Goal: Task Accomplishment & Management: Complete application form

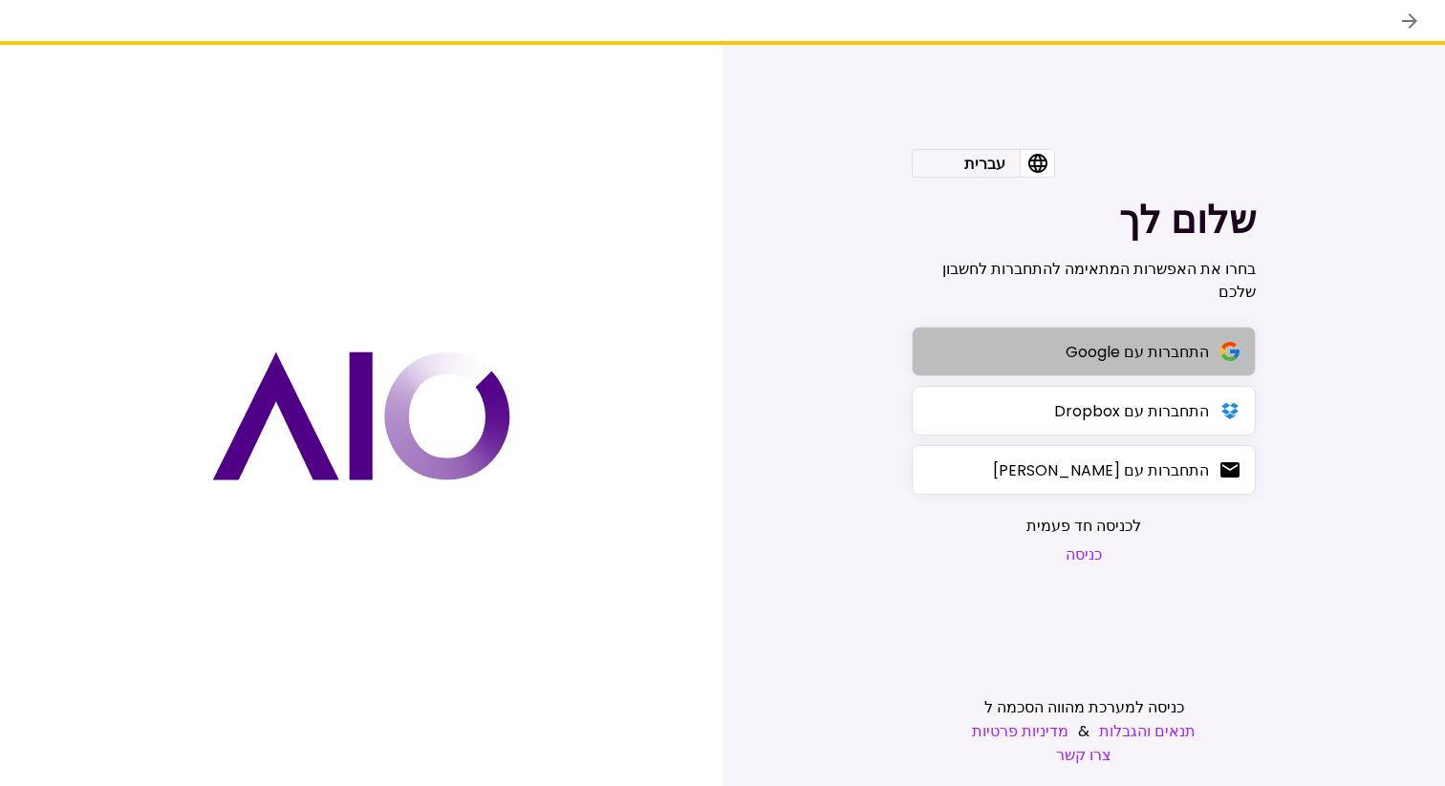
click at [1039, 351] on button "התחברות עם Google" at bounding box center [1083, 352] width 344 height 50
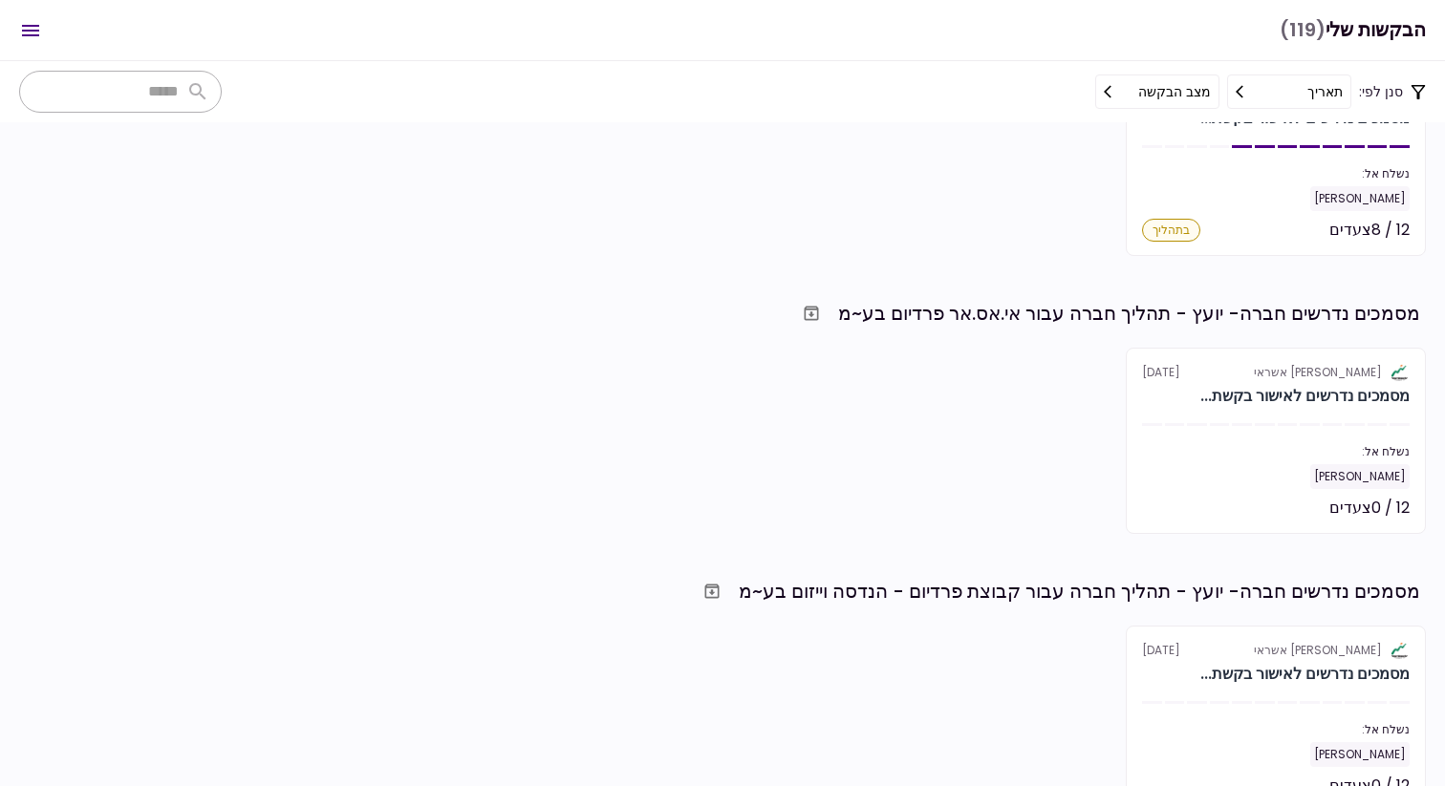
scroll to position [757, 0]
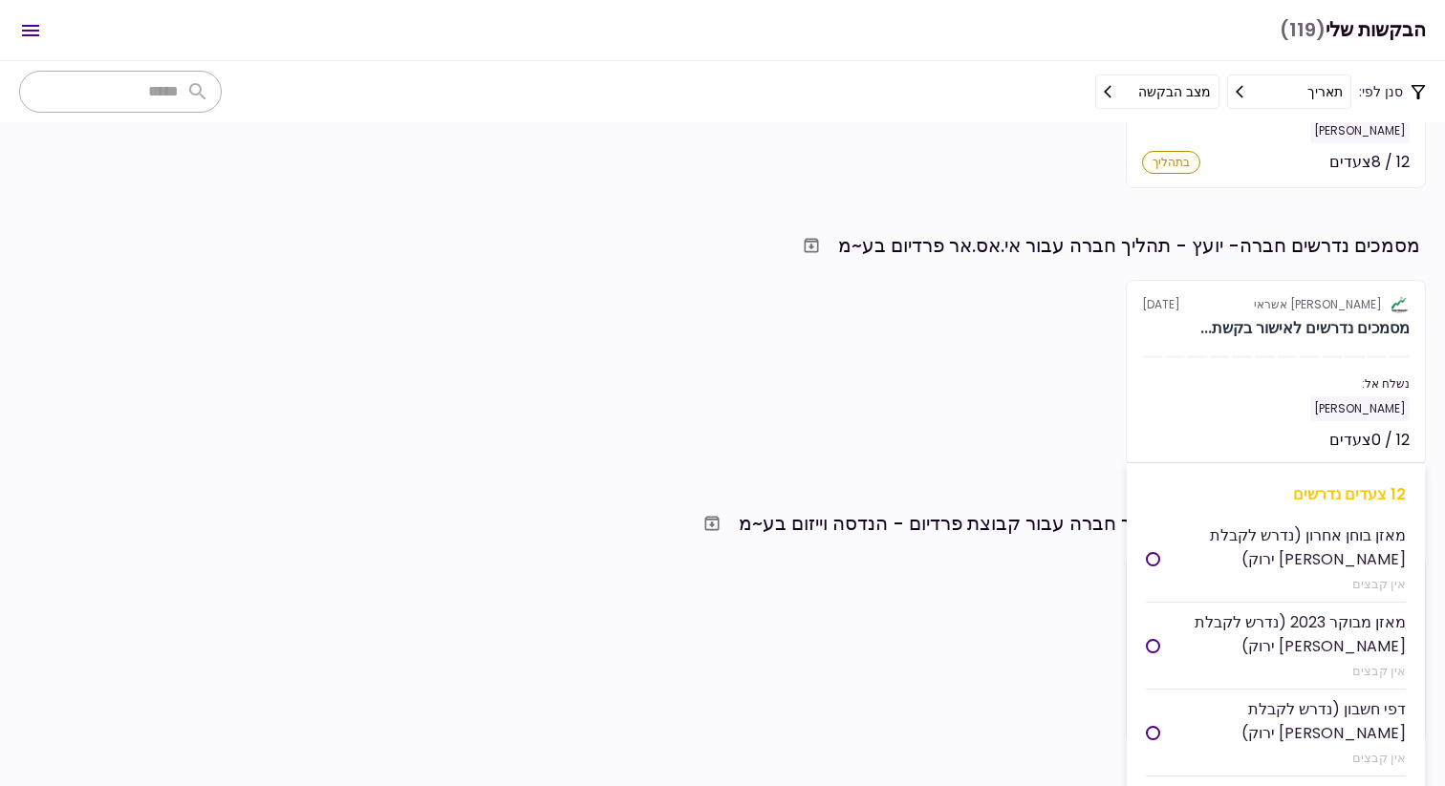
click at [1306, 367] on section "אלטשולר שחם אשראי [DATE] מסמכים נדרשים לאישור בקשת... נשלח אל: [PERSON_NAME] 12…" at bounding box center [1275, 373] width 300 height 186
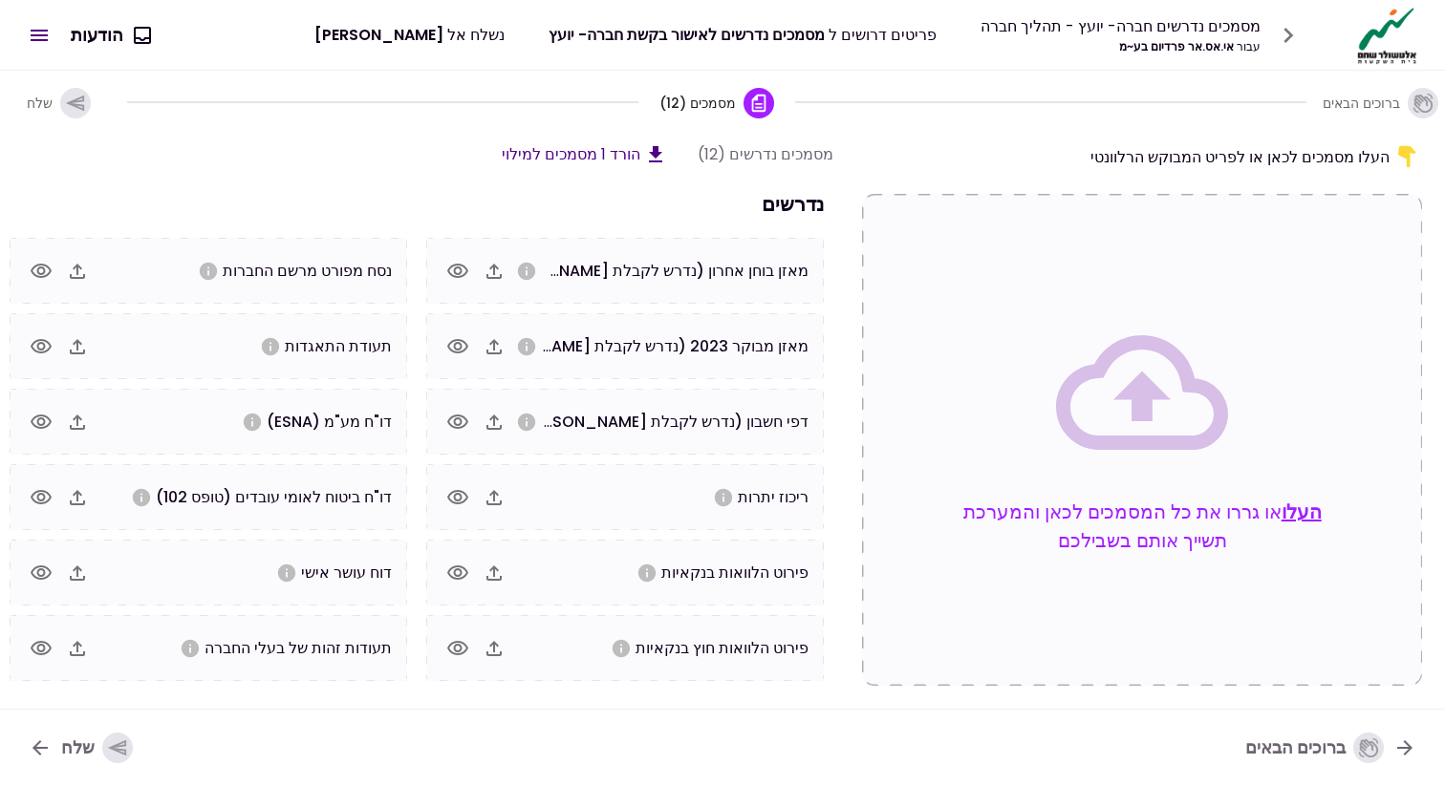
click at [1302, 512] on button "העלו" at bounding box center [1301, 512] width 40 height 29
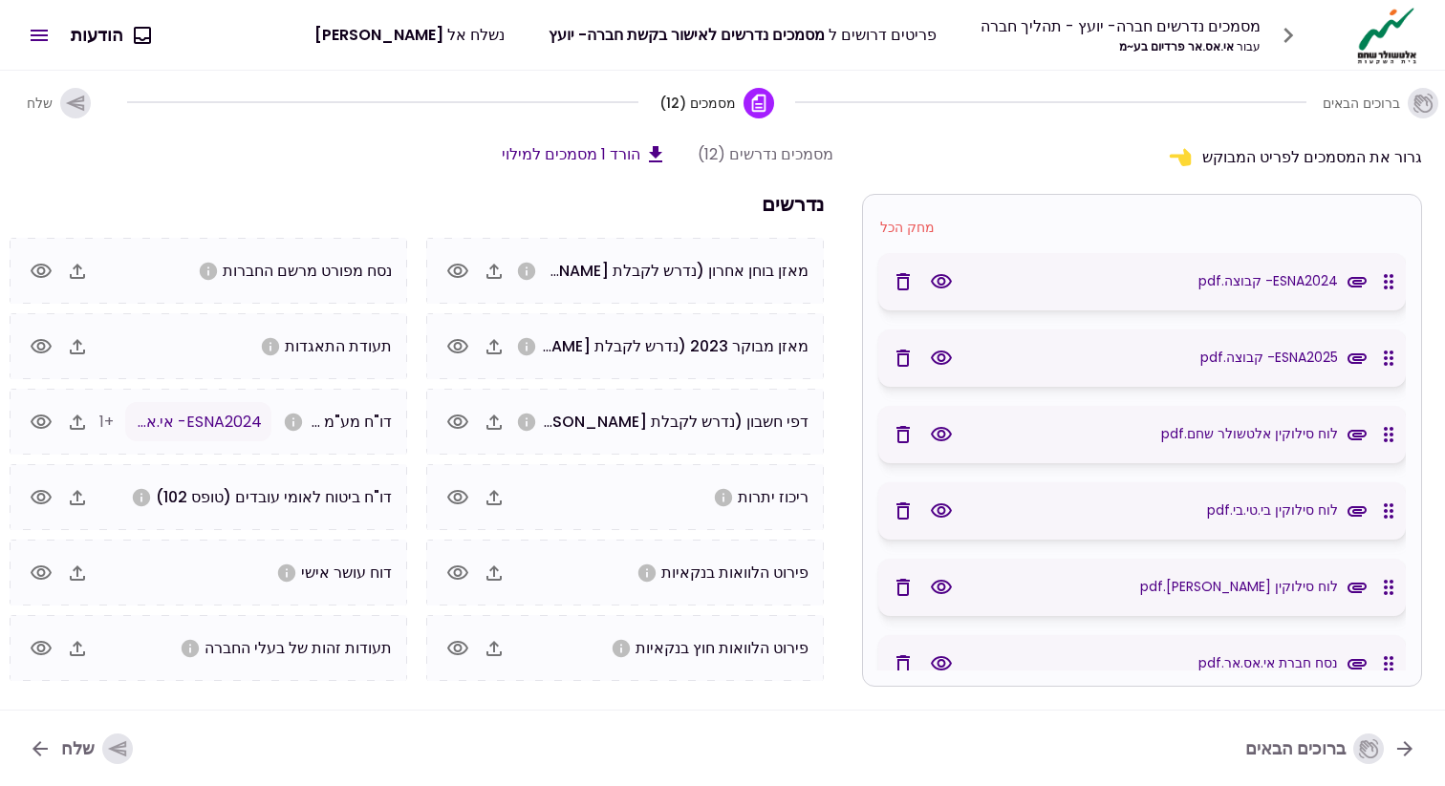
click at [935, 424] on icon "button" at bounding box center [941, 434] width 23 height 23
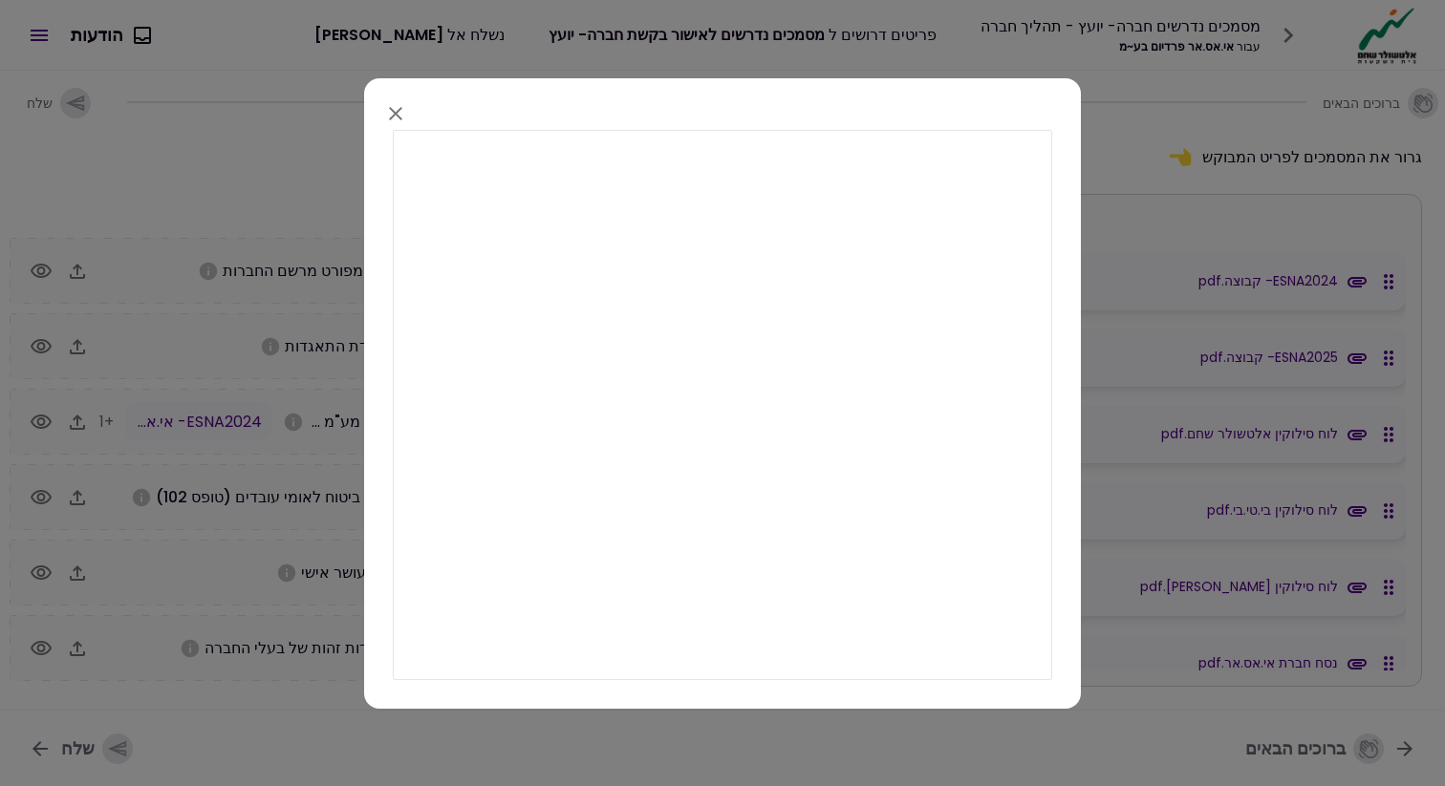
click at [398, 110] on icon "button" at bounding box center [395, 112] width 13 height 13
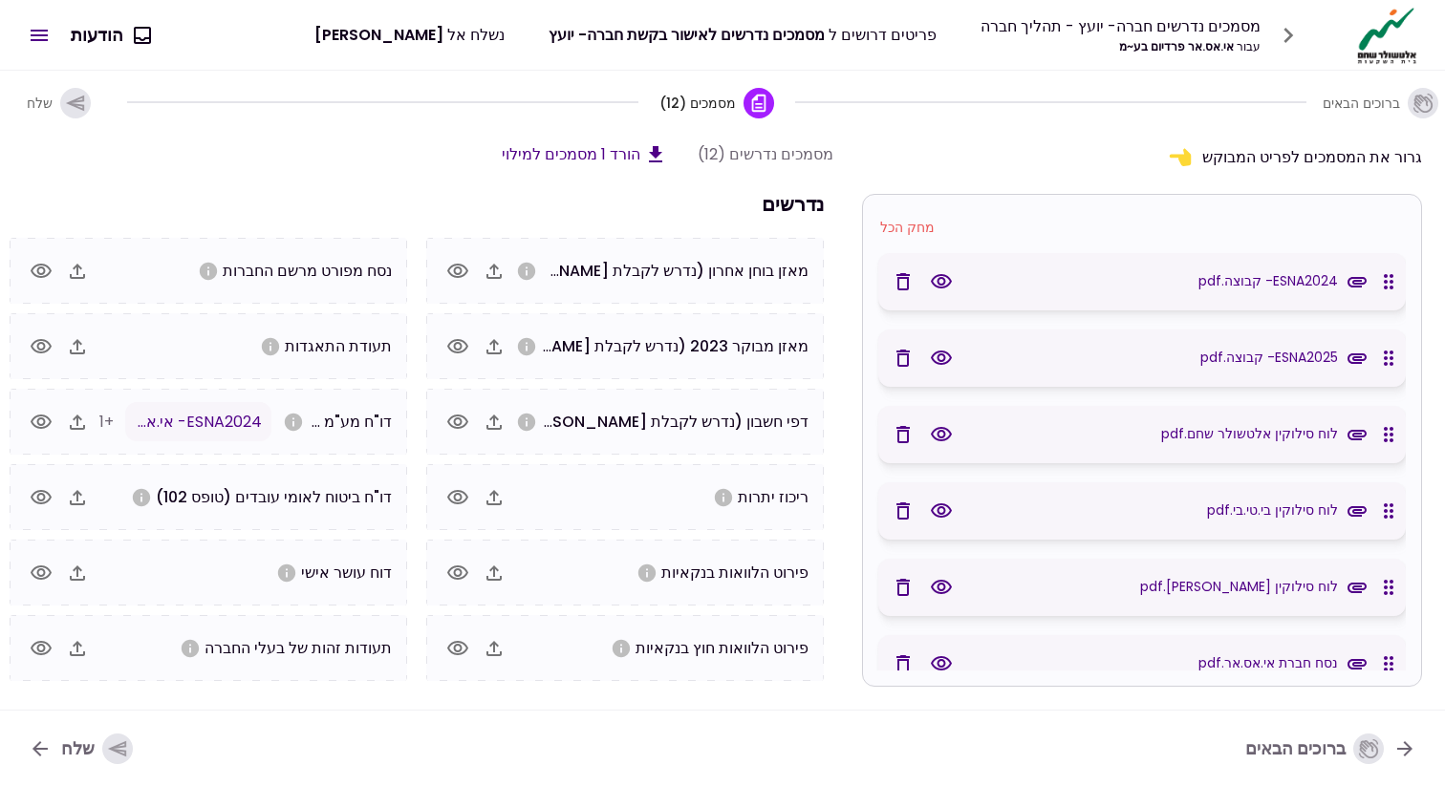
click at [938, 514] on icon "button" at bounding box center [941, 511] width 23 height 23
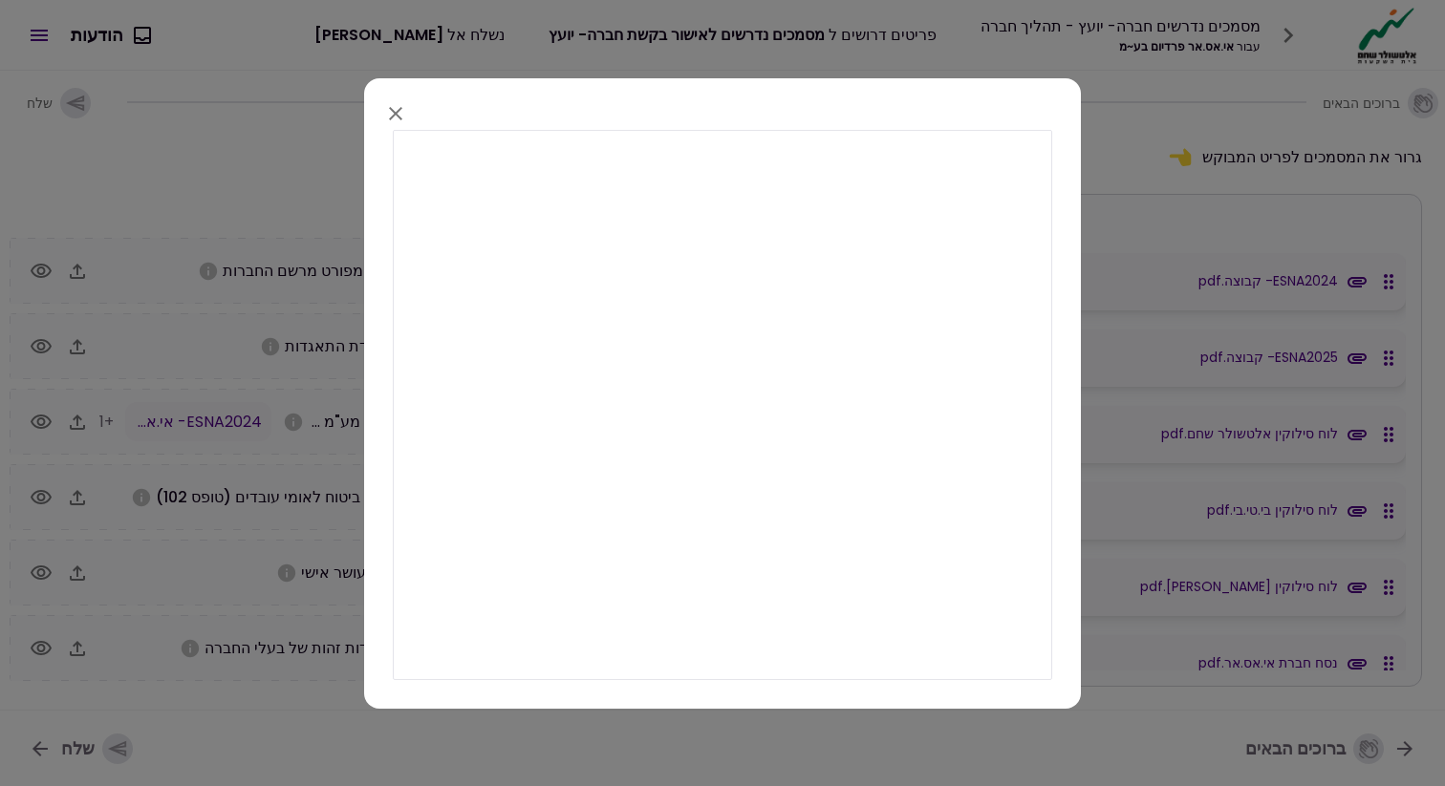
click at [391, 113] on icon "button" at bounding box center [395, 112] width 23 height 23
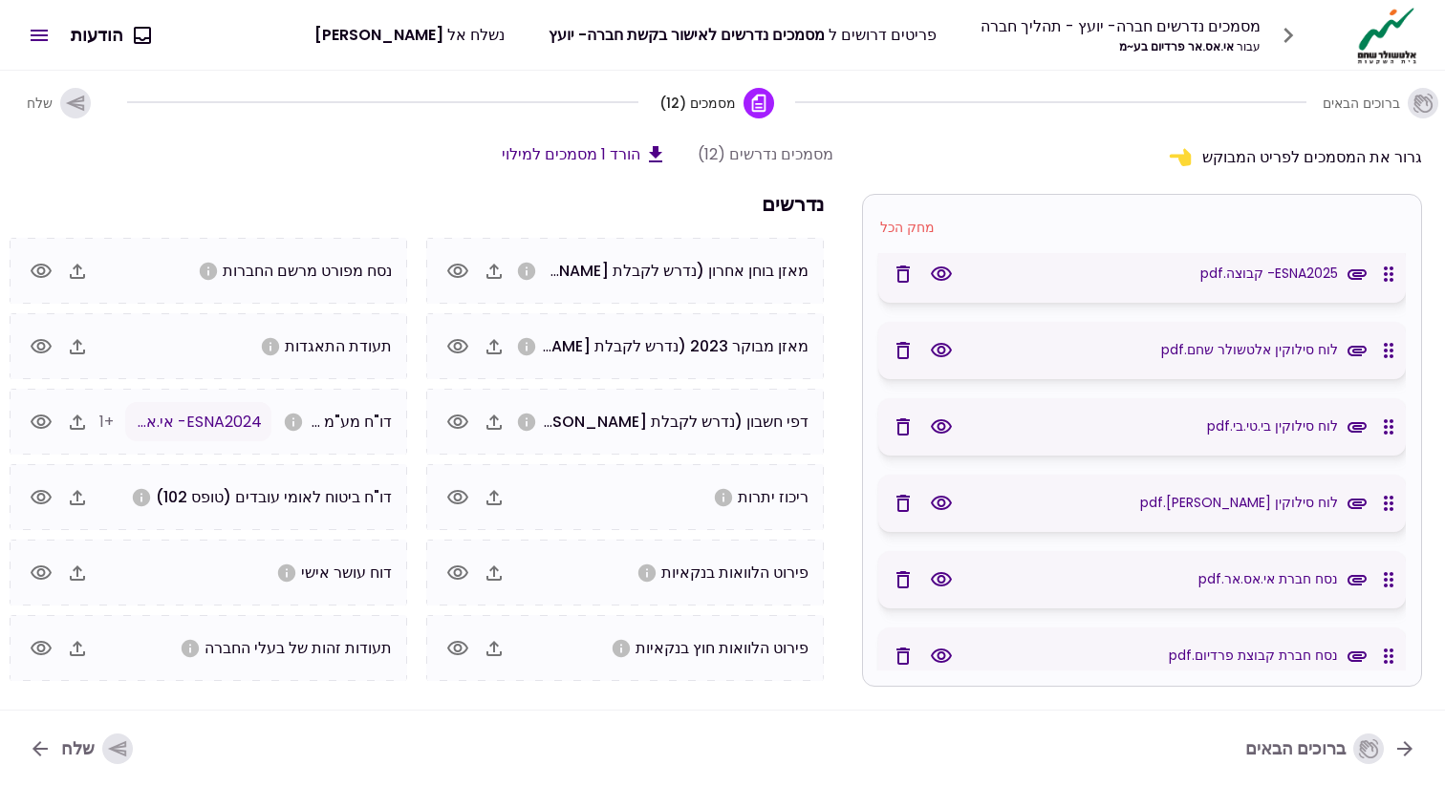
scroll to position [96, 0]
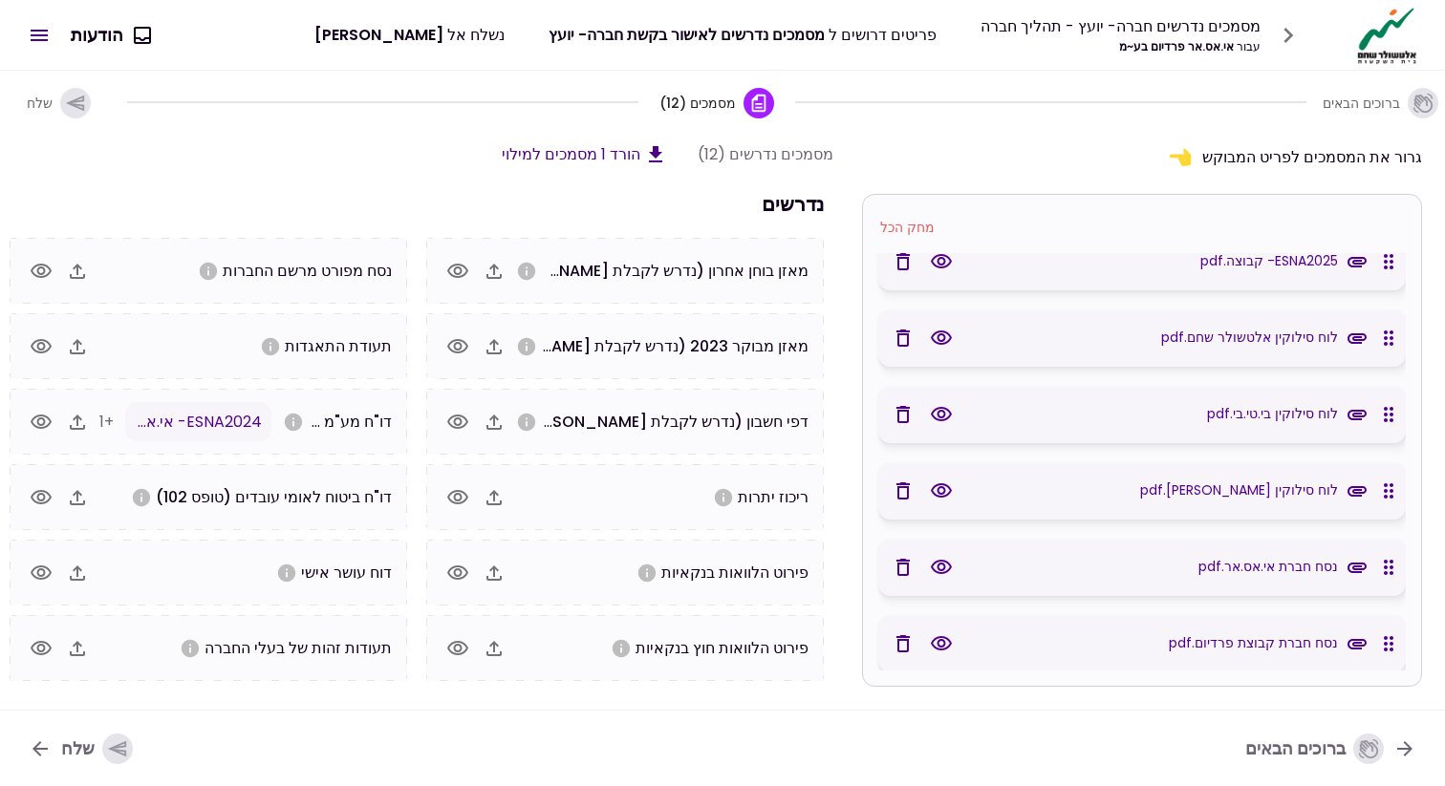
click at [938, 489] on icon "button" at bounding box center [941, 491] width 23 height 23
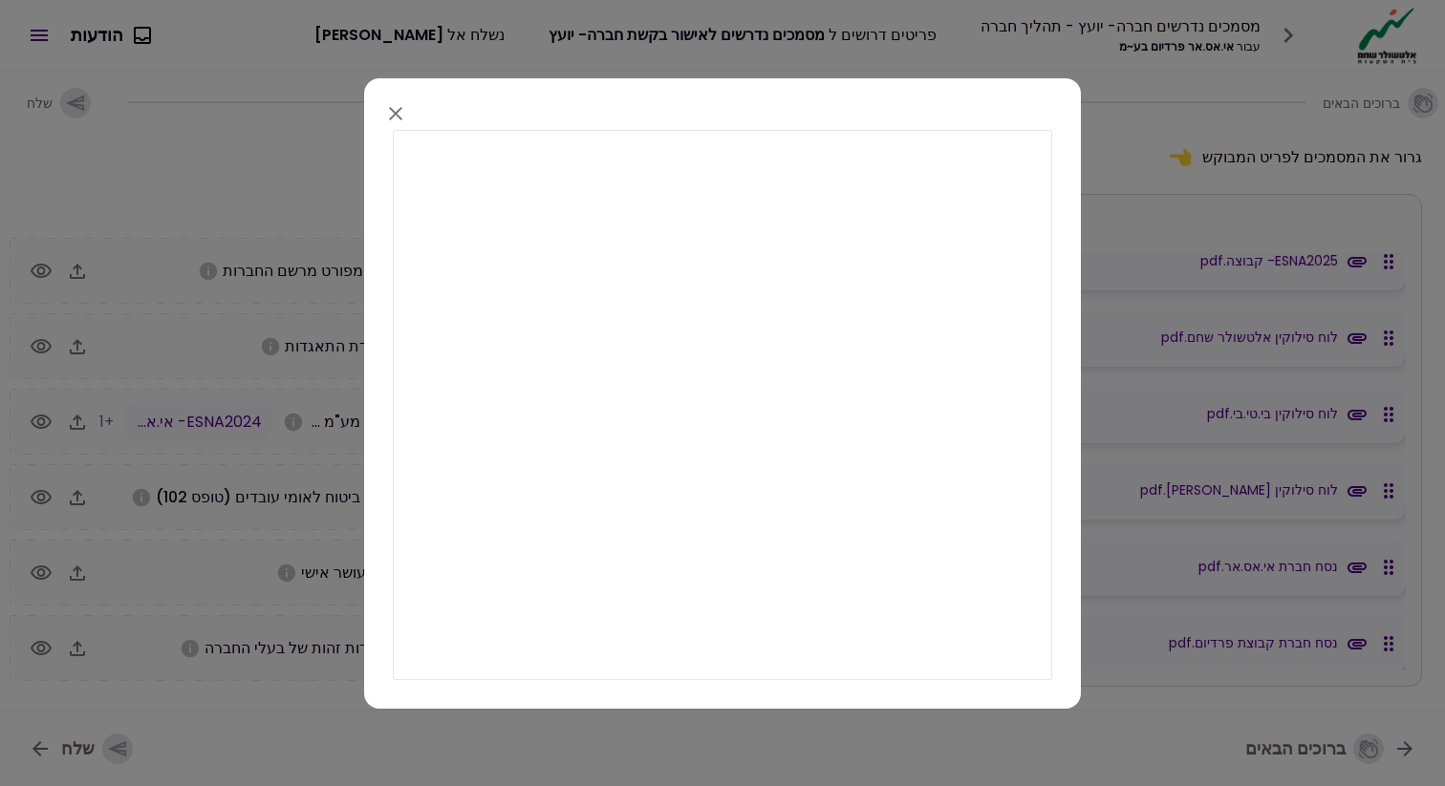
click at [402, 112] on icon "button" at bounding box center [395, 112] width 23 height 23
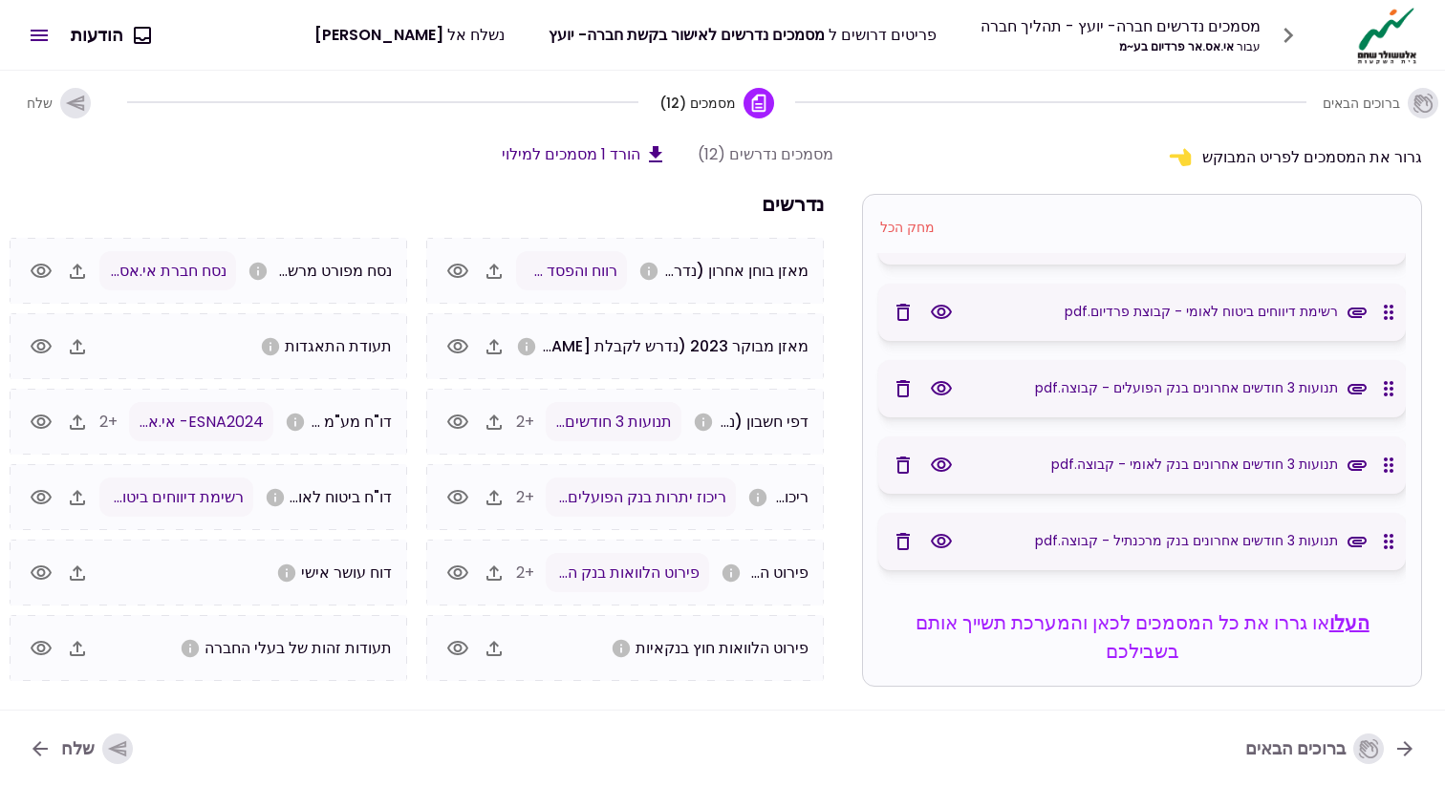
scroll to position [756, 0]
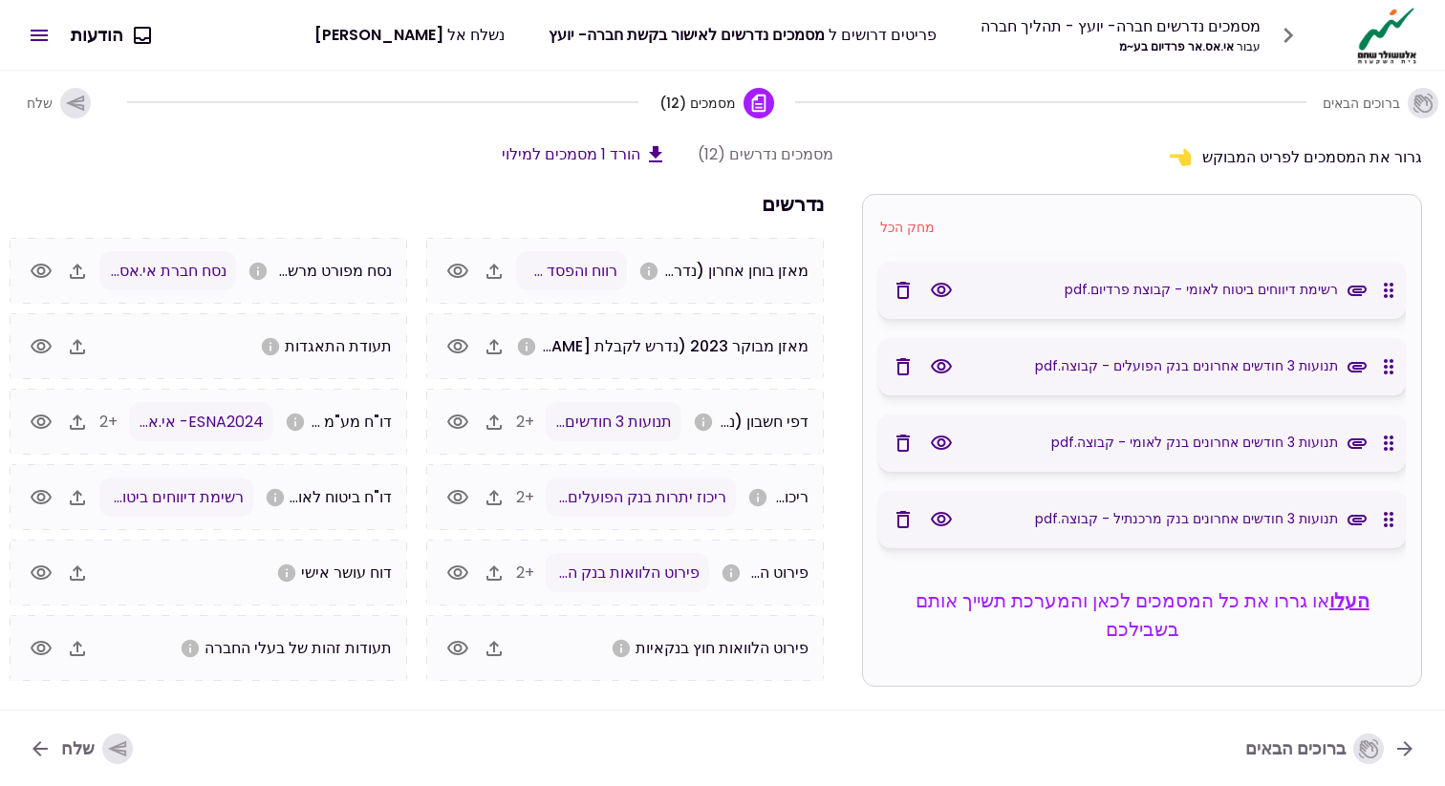
click at [913, 522] on icon "button" at bounding box center [902, 519] width 23 height 23
click at [904, 518] on icon "button" at bounding box center [902, 519] width 23 height 23
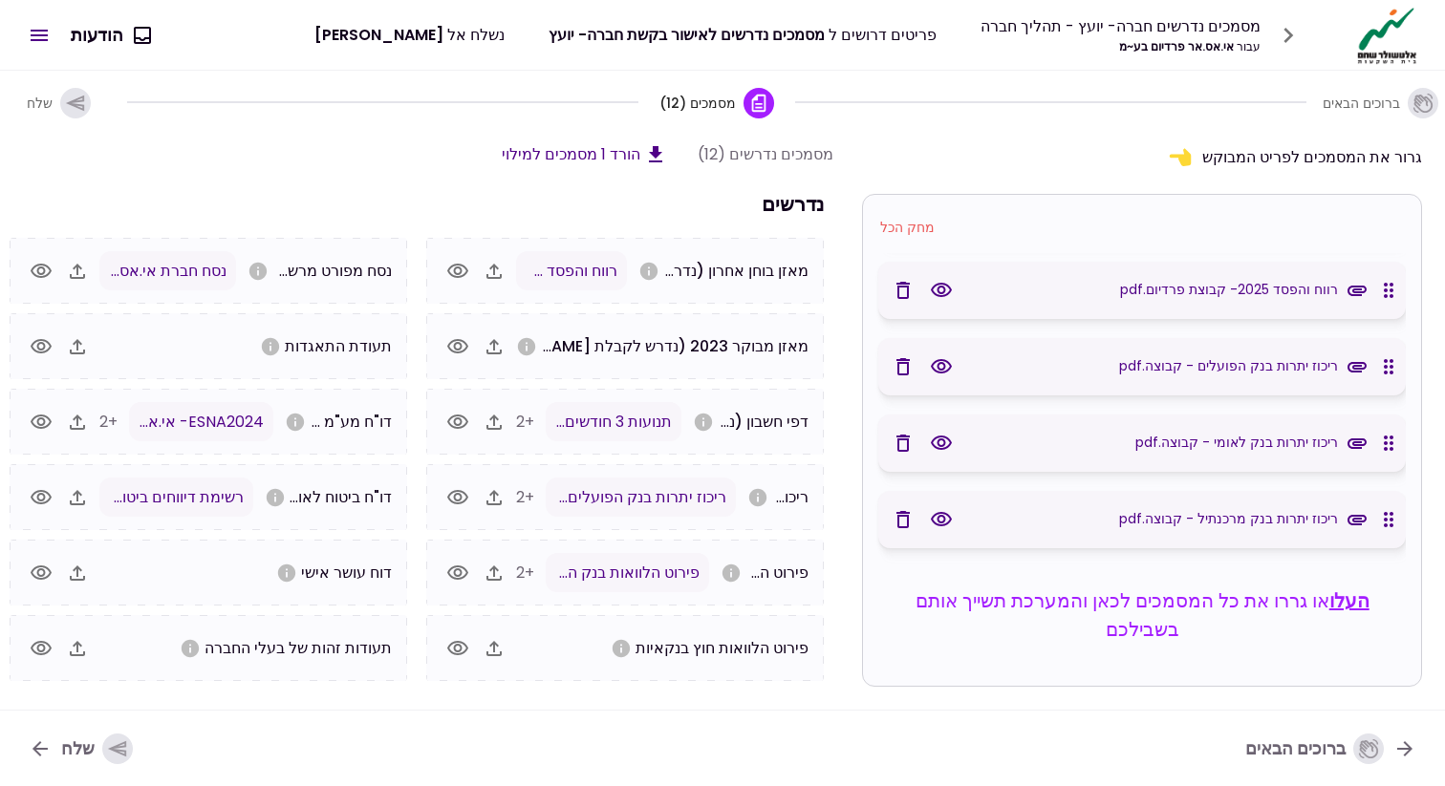
click at [904, 518] on icon "button" at bounding box center [902, 519] width 23 height 23
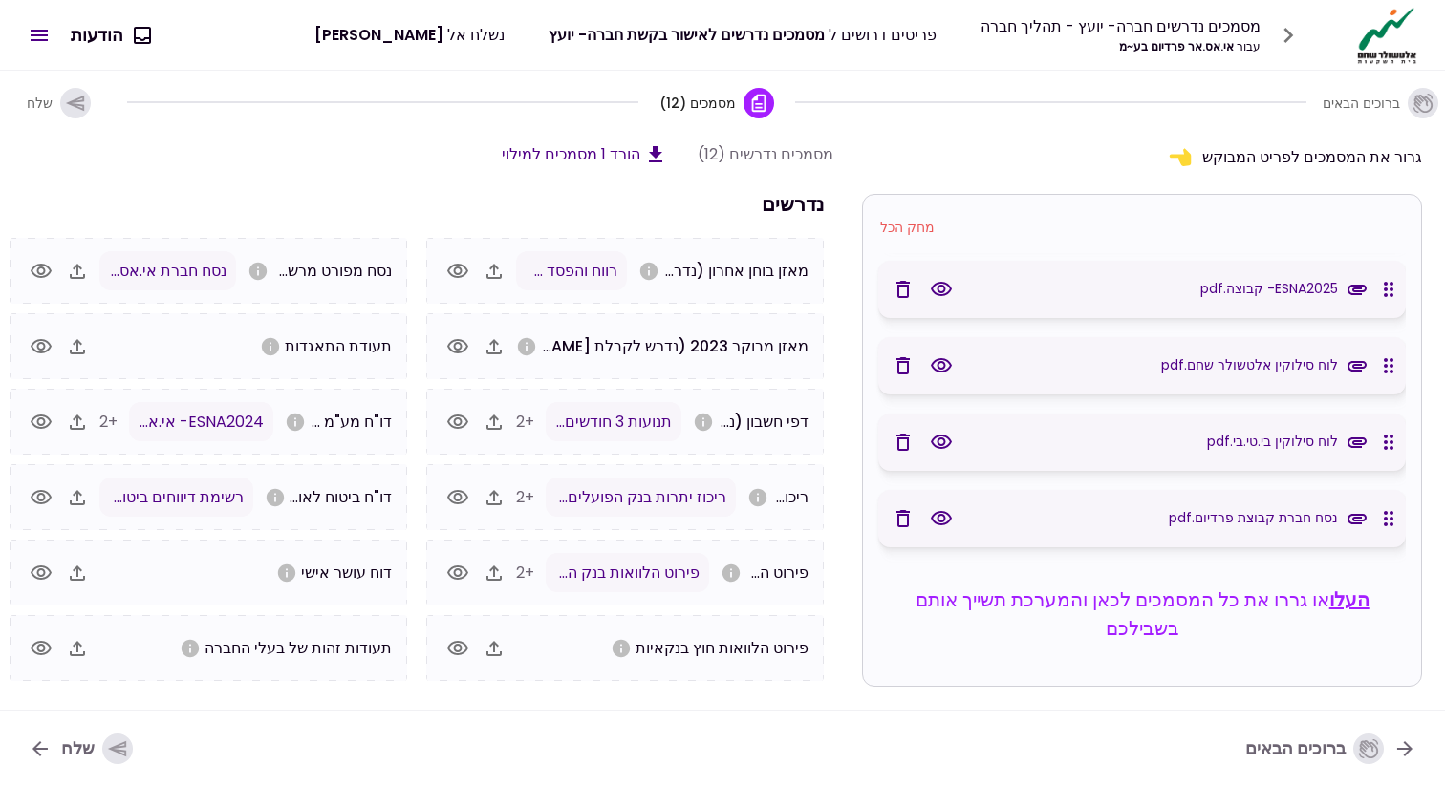
scroll to position [68, 0]
click at [904, 518] on icon "button" at bounding box center [902, 519] width 23 height 23
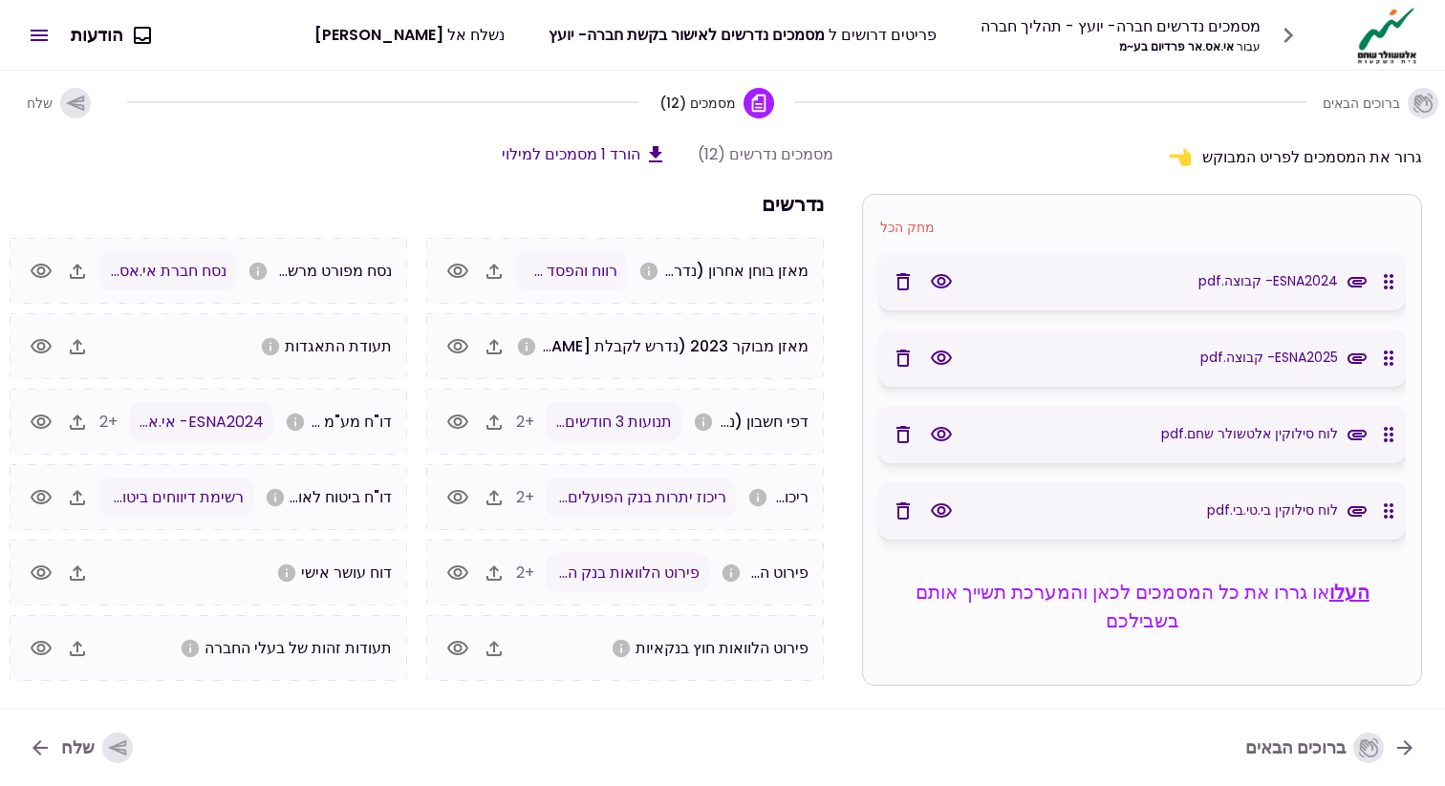
click at [904, 518] on icon "button" at bounding box center [902, 511] width 23 height 23
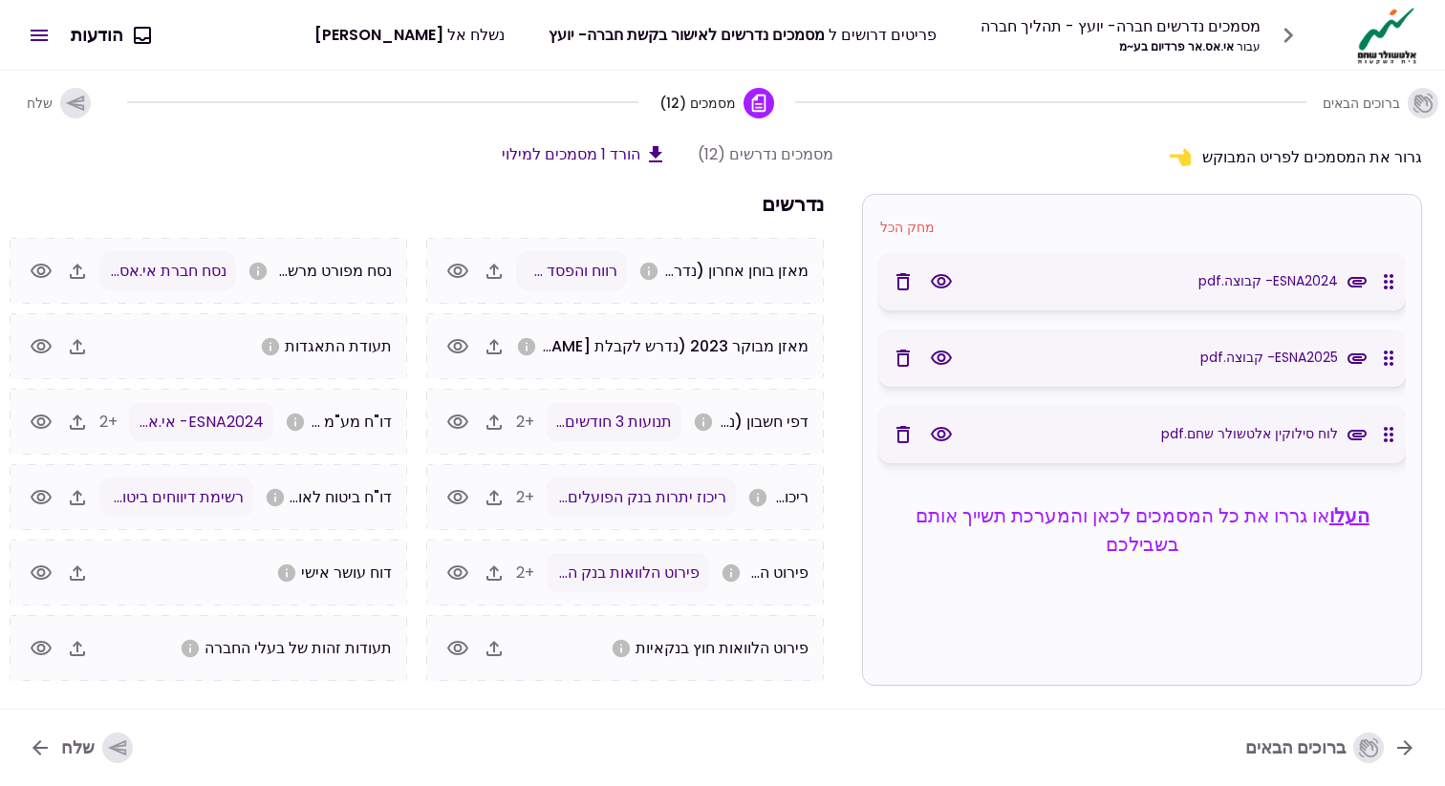
click at [901, 435] on icon "button" at bounding box center [902, 434] width 23 height 23
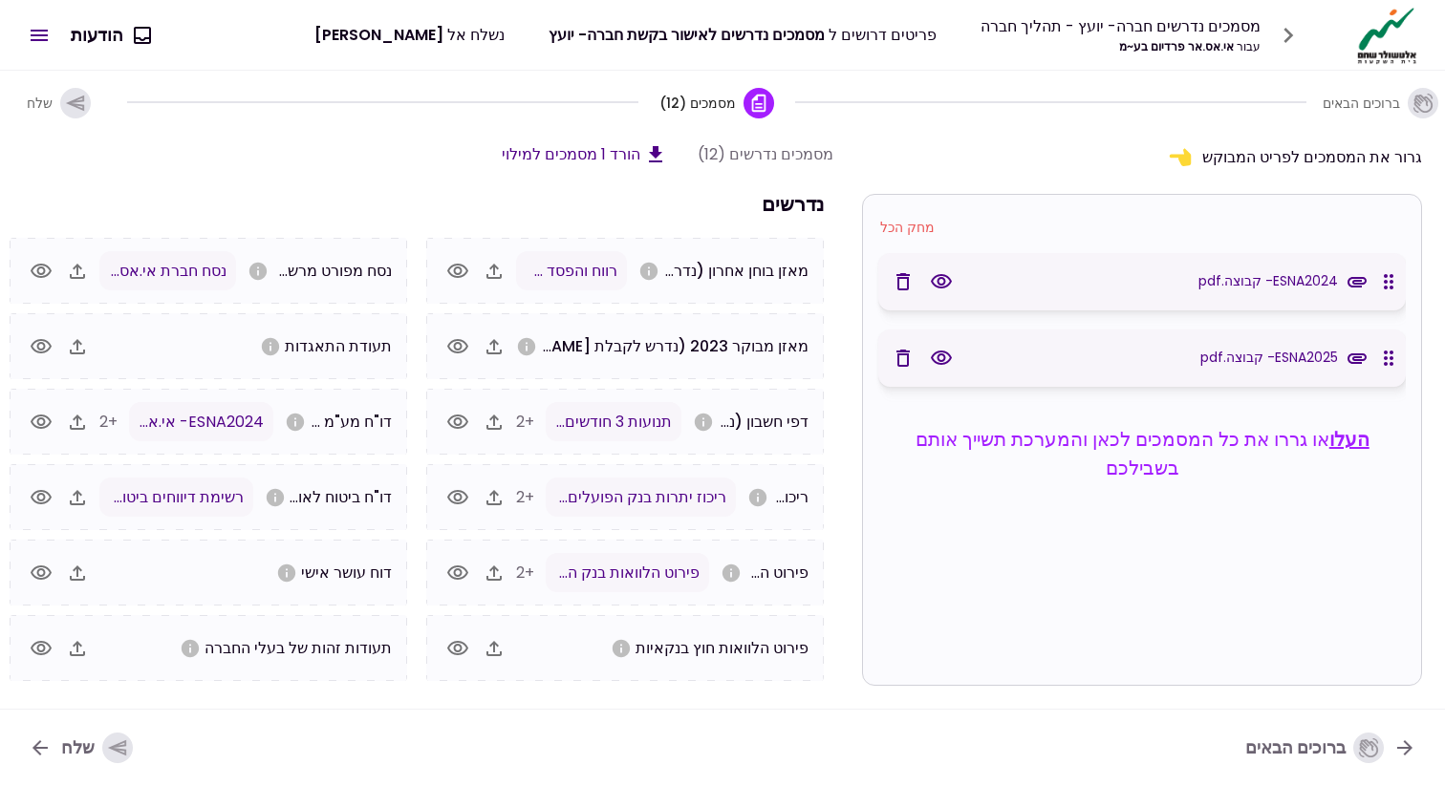
click at [896, 359] on icon "button" at bounding box center [902, 358] width 23 height 23
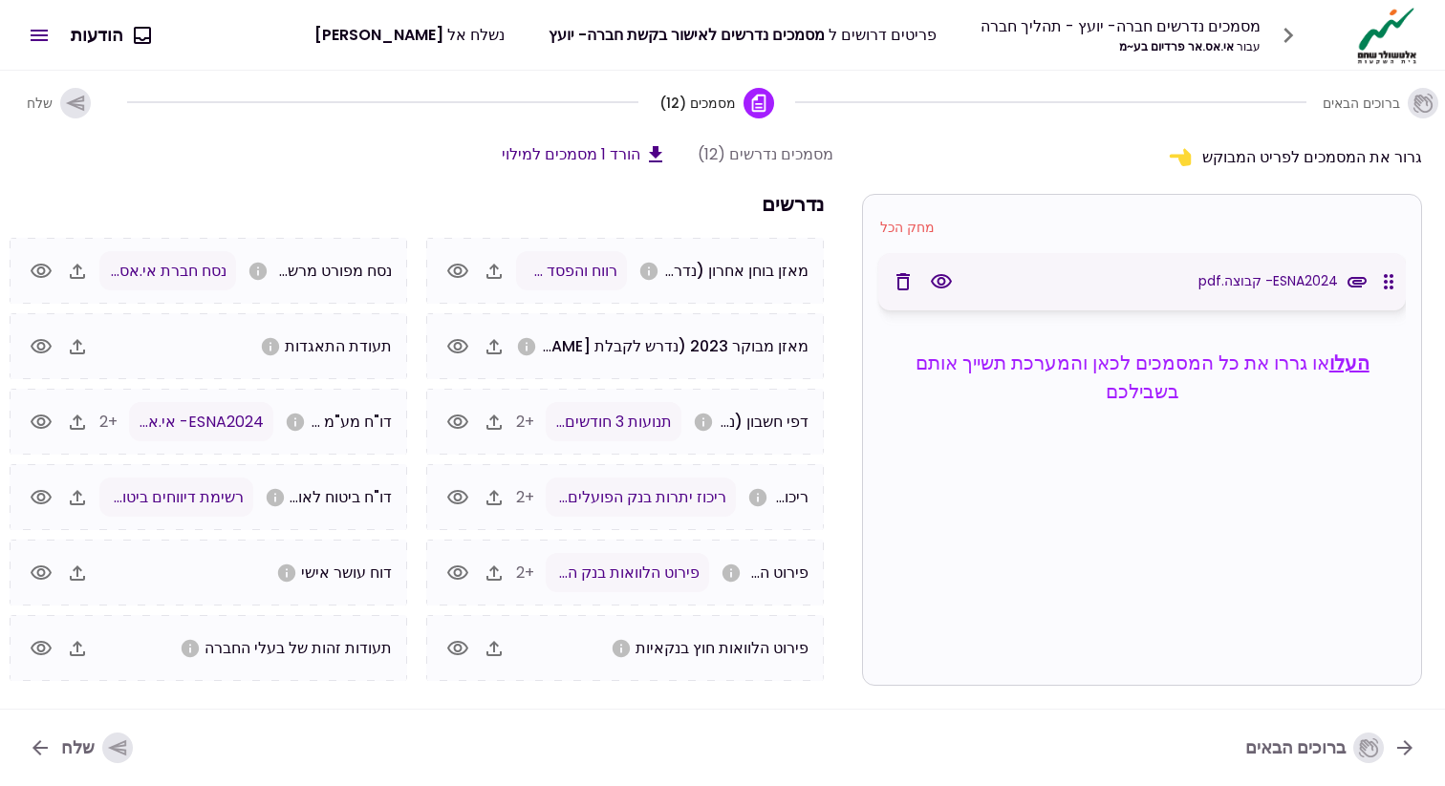
click at [893, 282] on icon "button" at bounding box center [902, 281] width 23 height 23
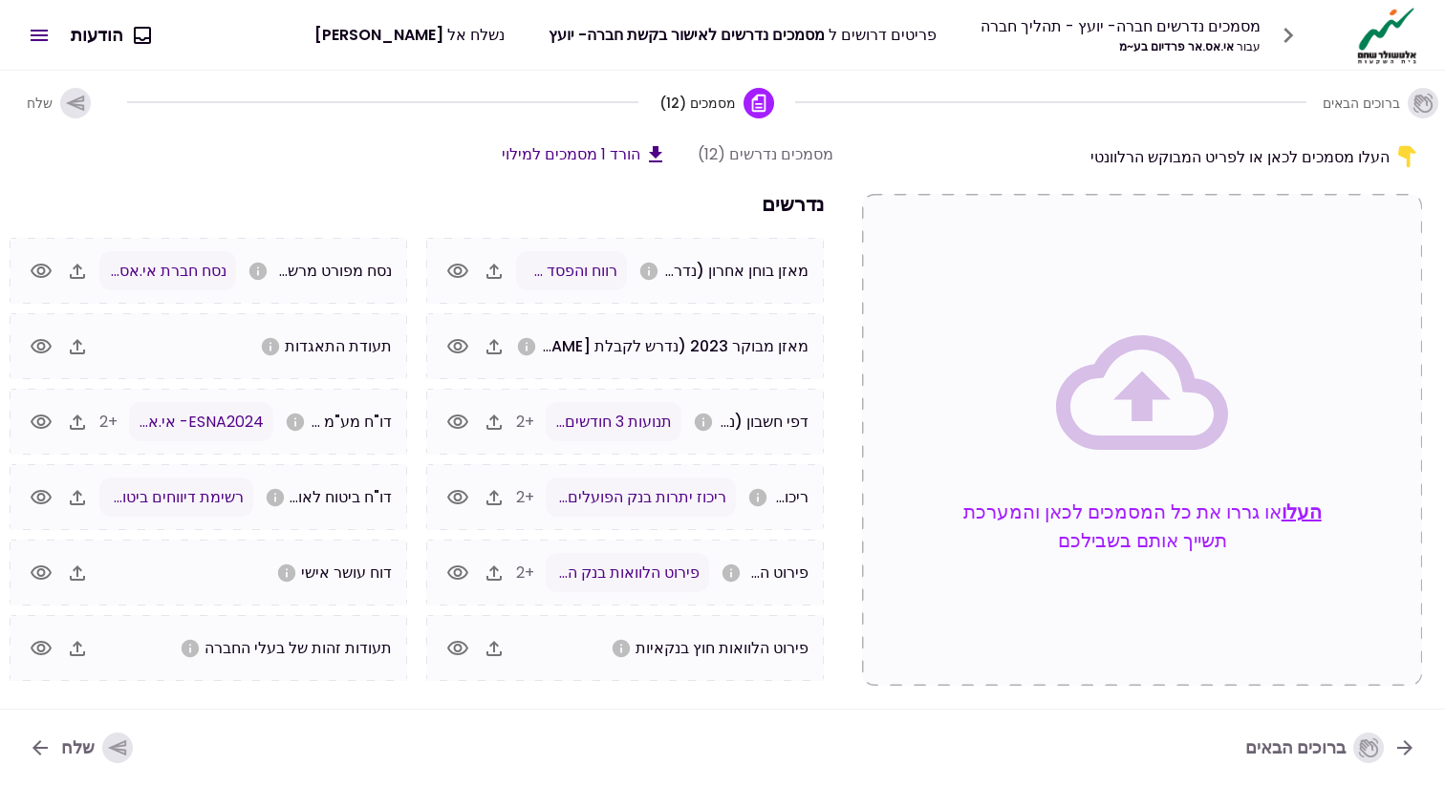
click at [460, 274] on icon "button" at bounding box center [457, 271] width 21 height 14
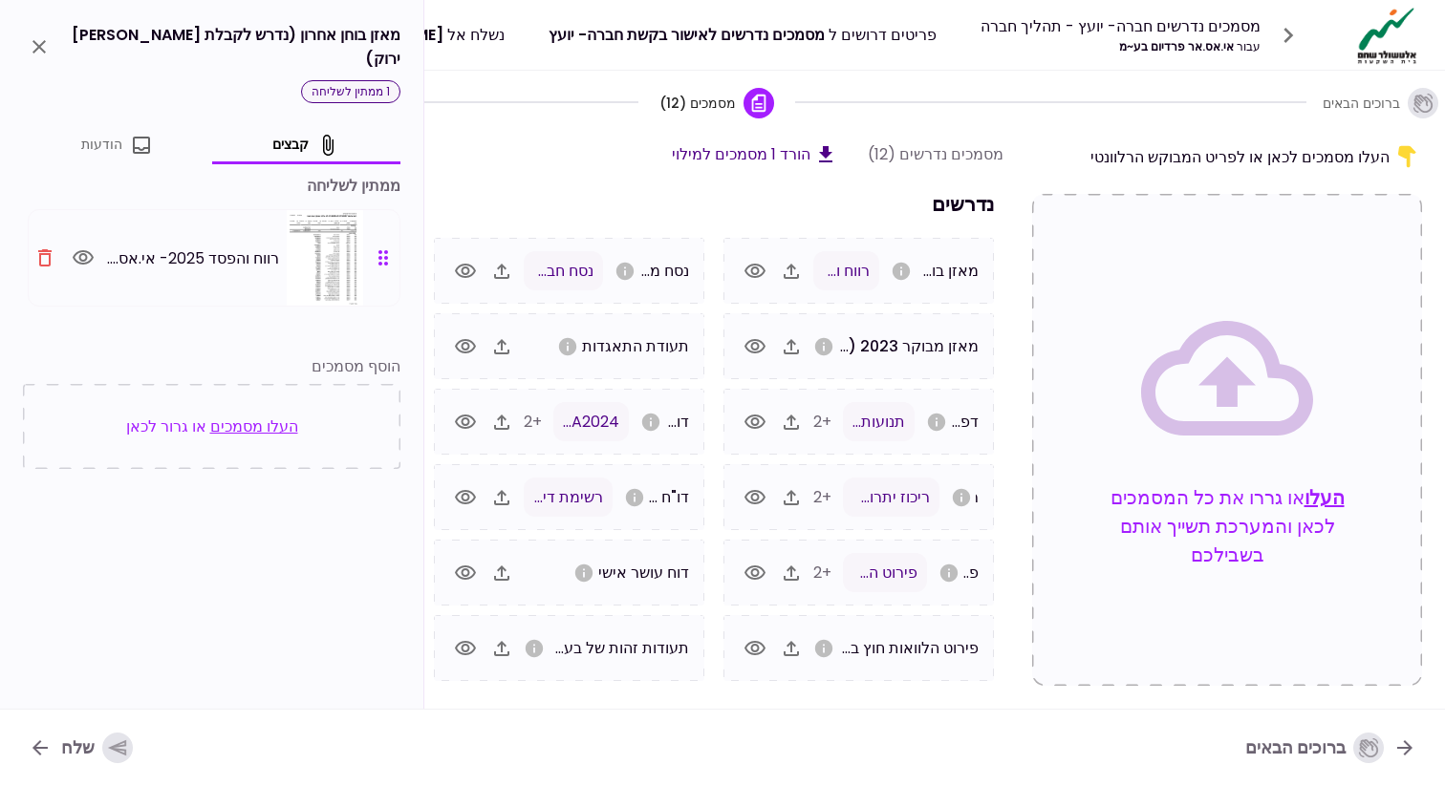
click at [318, 232] on img at bounding box center [325, 258] width 76 height 96
click at [41, 35] on icon "close" at bounding box center [39, 46] width 23 height 23
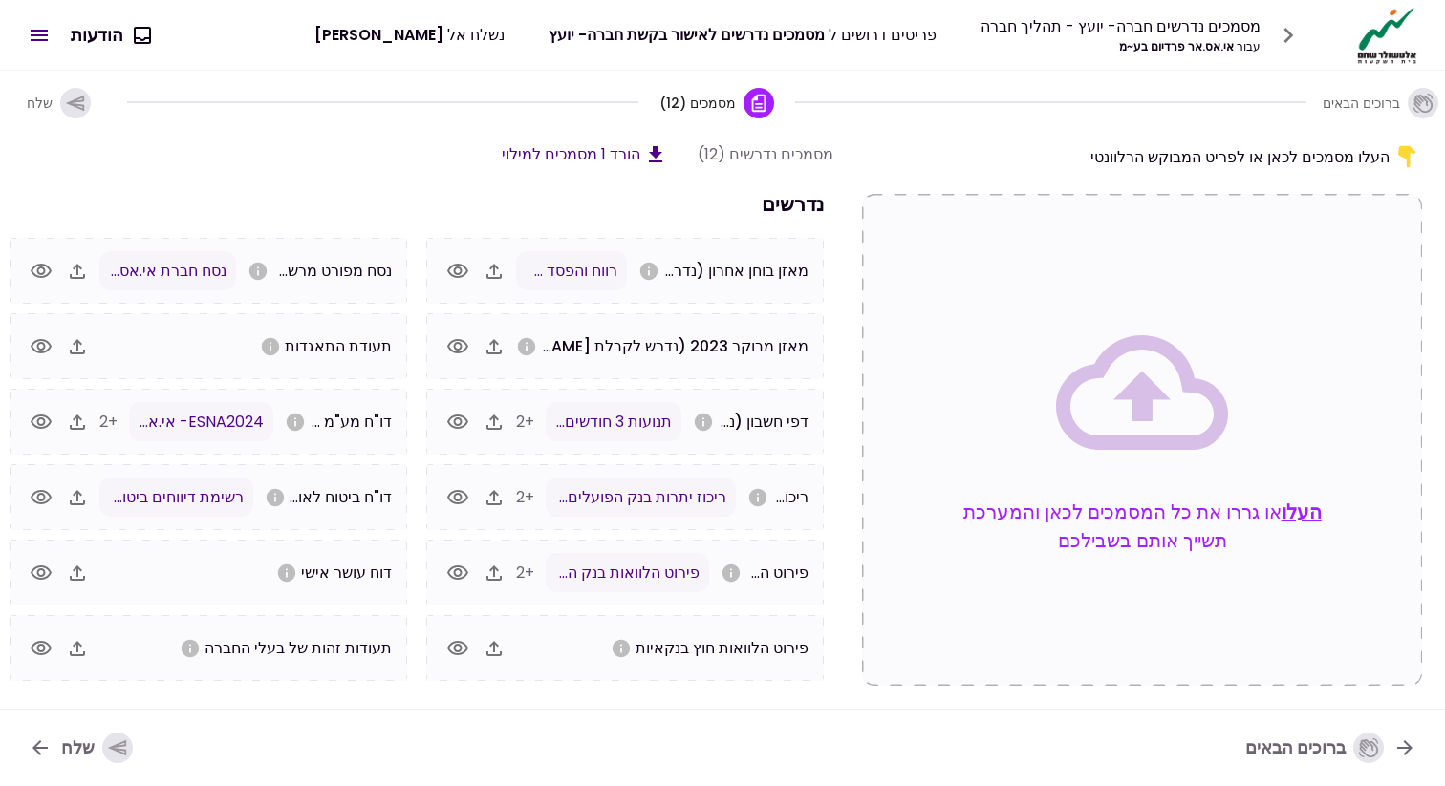
click at [114, 740] on icon "button" at bounding box center [117, 748] width 21 height 21
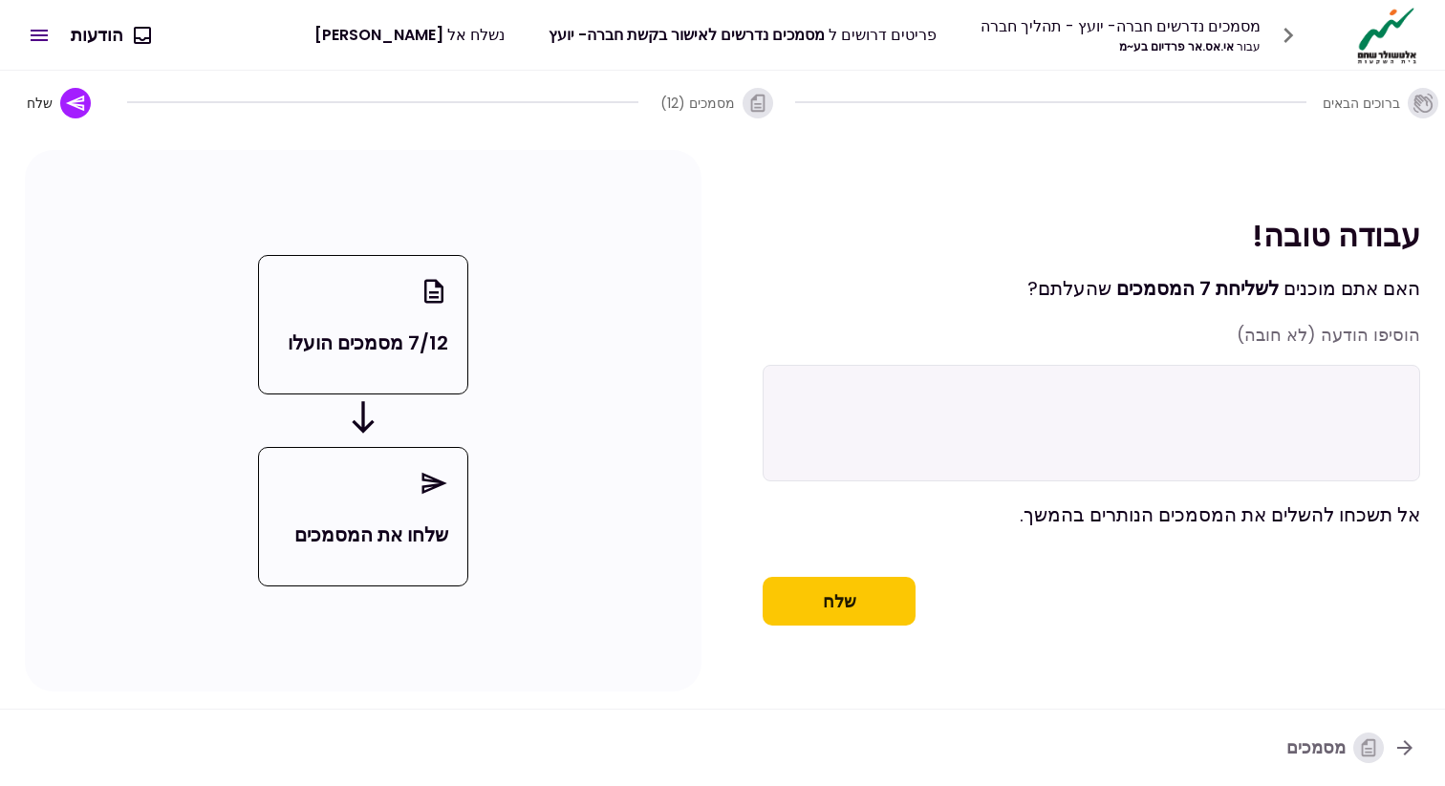
click at [832, 623] on button "שלח" at bounding box center [838, 602] width 153 height 50
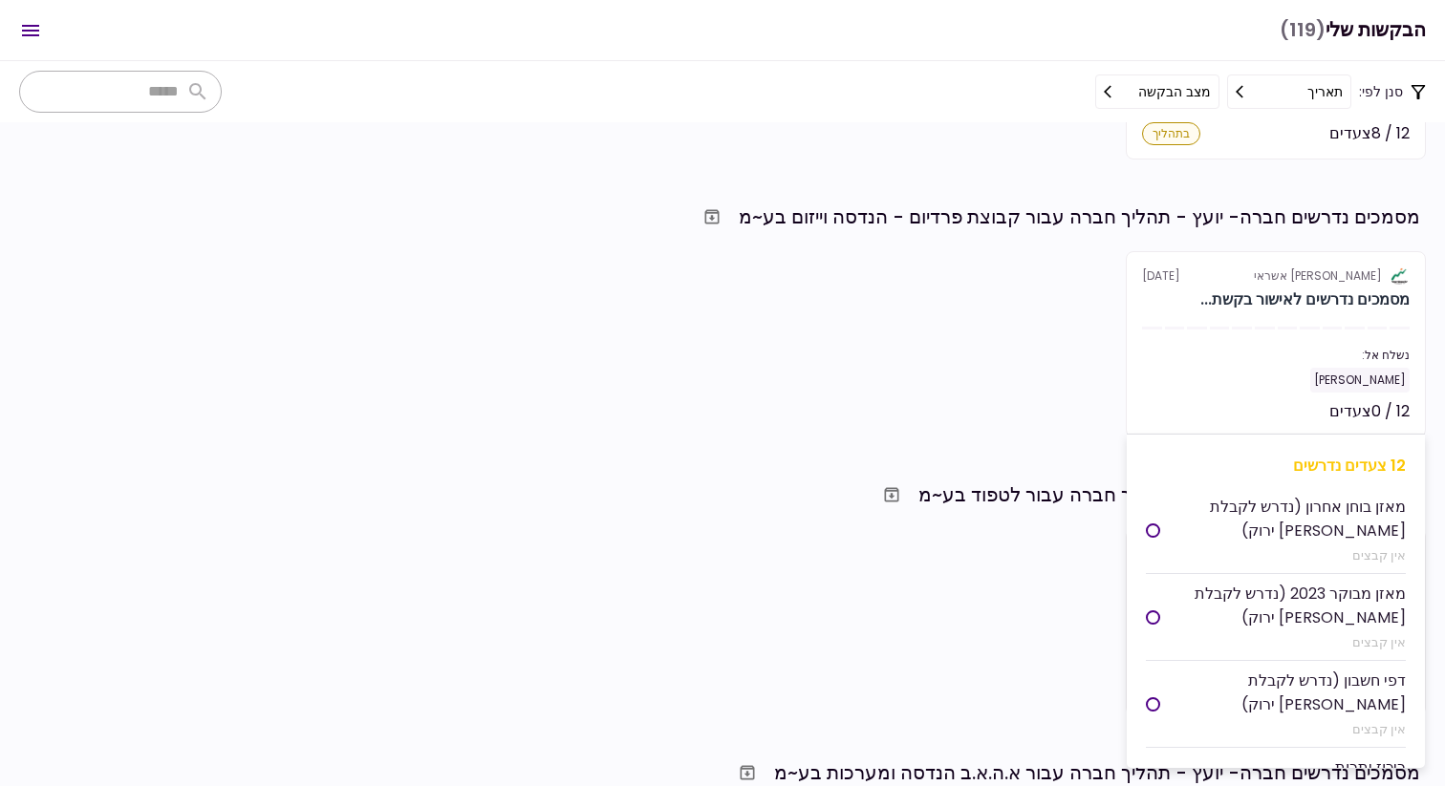
scroll to position [920, 0]
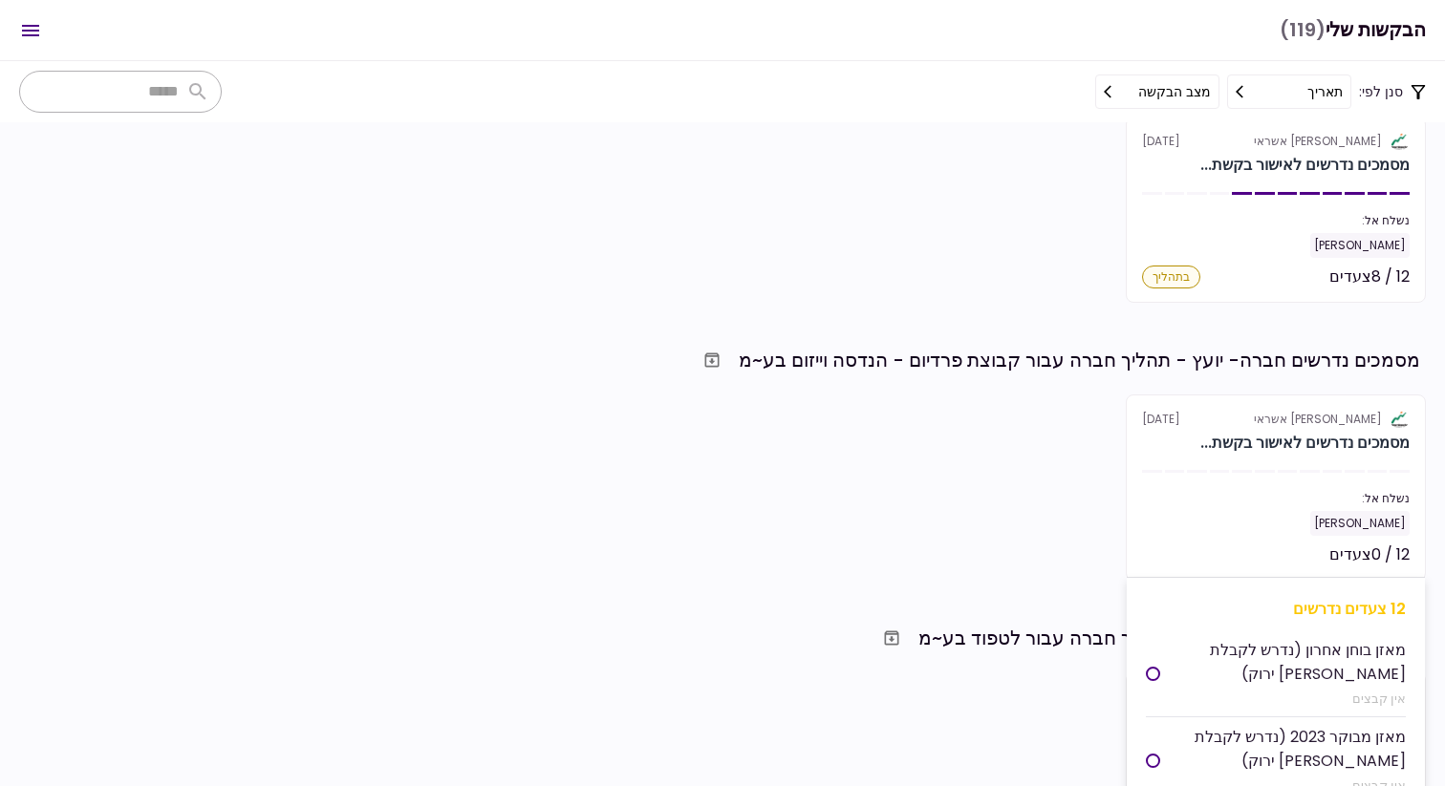
click at [1194, 472] on div at bounding box center [1197, 471] width 20 height 3
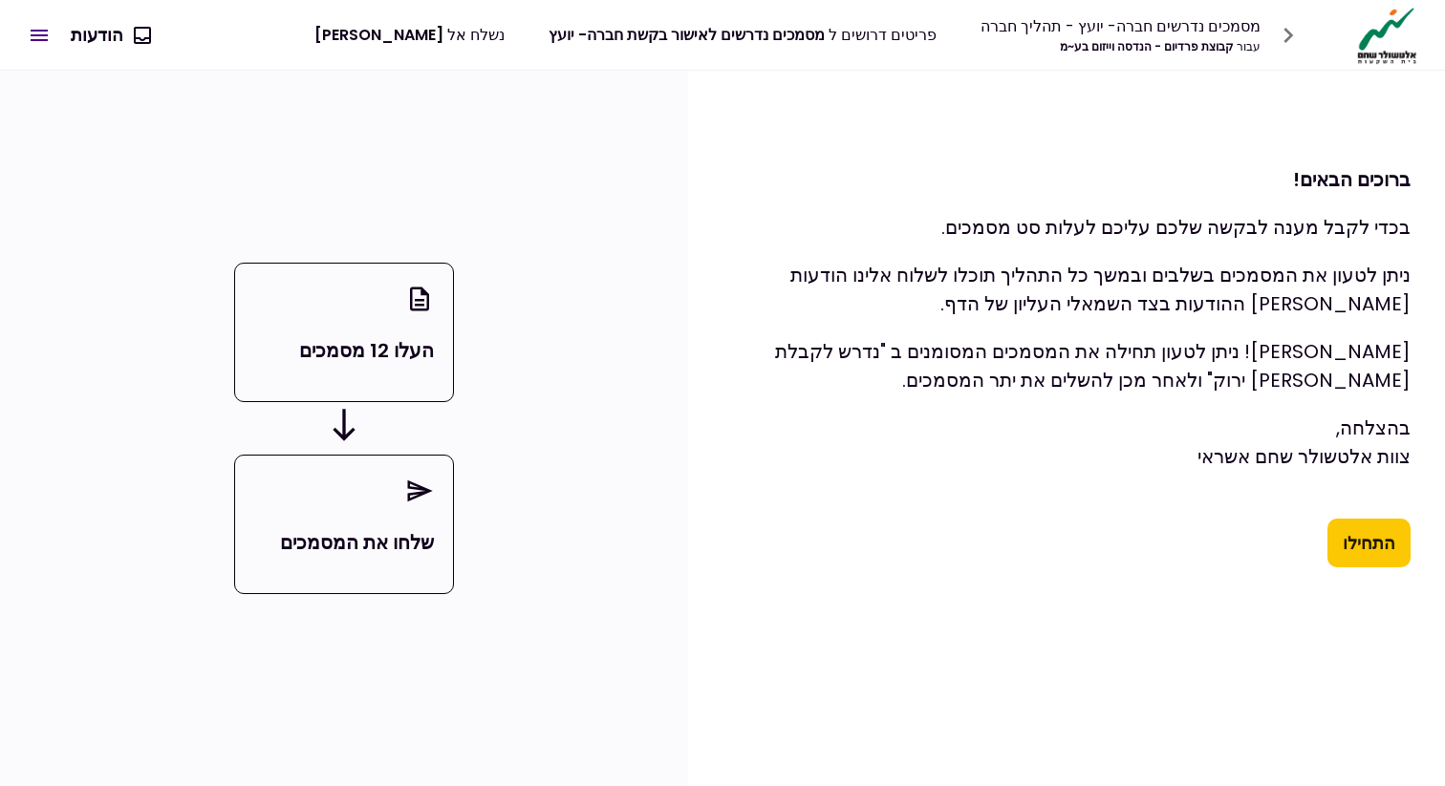
click at [1366, 546] on button "התחילו" at bounding box center [1368, 544] width 83 height 50
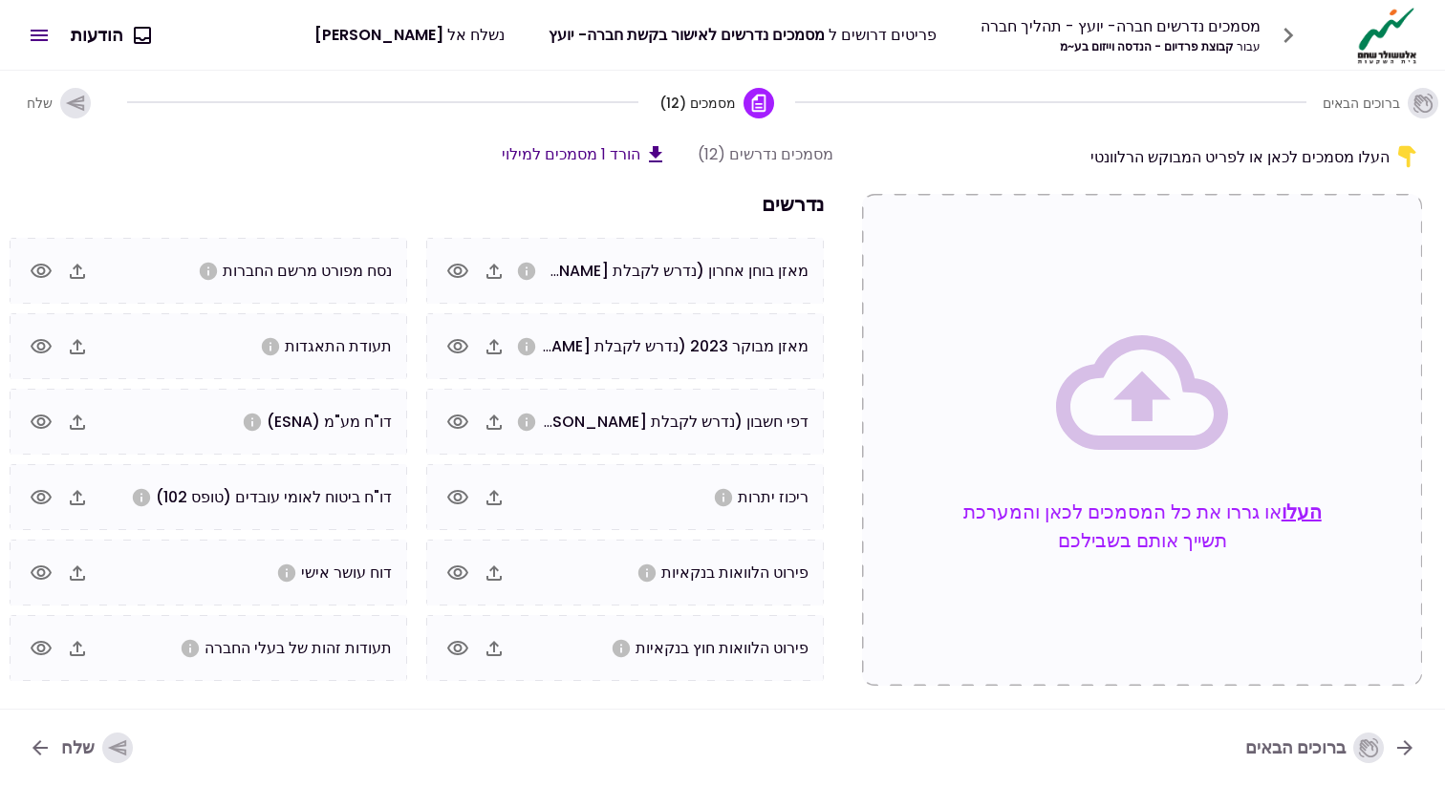
click at [1299, 513] on button "העלו" at bounding box center [1301, 512] width 40 height 29
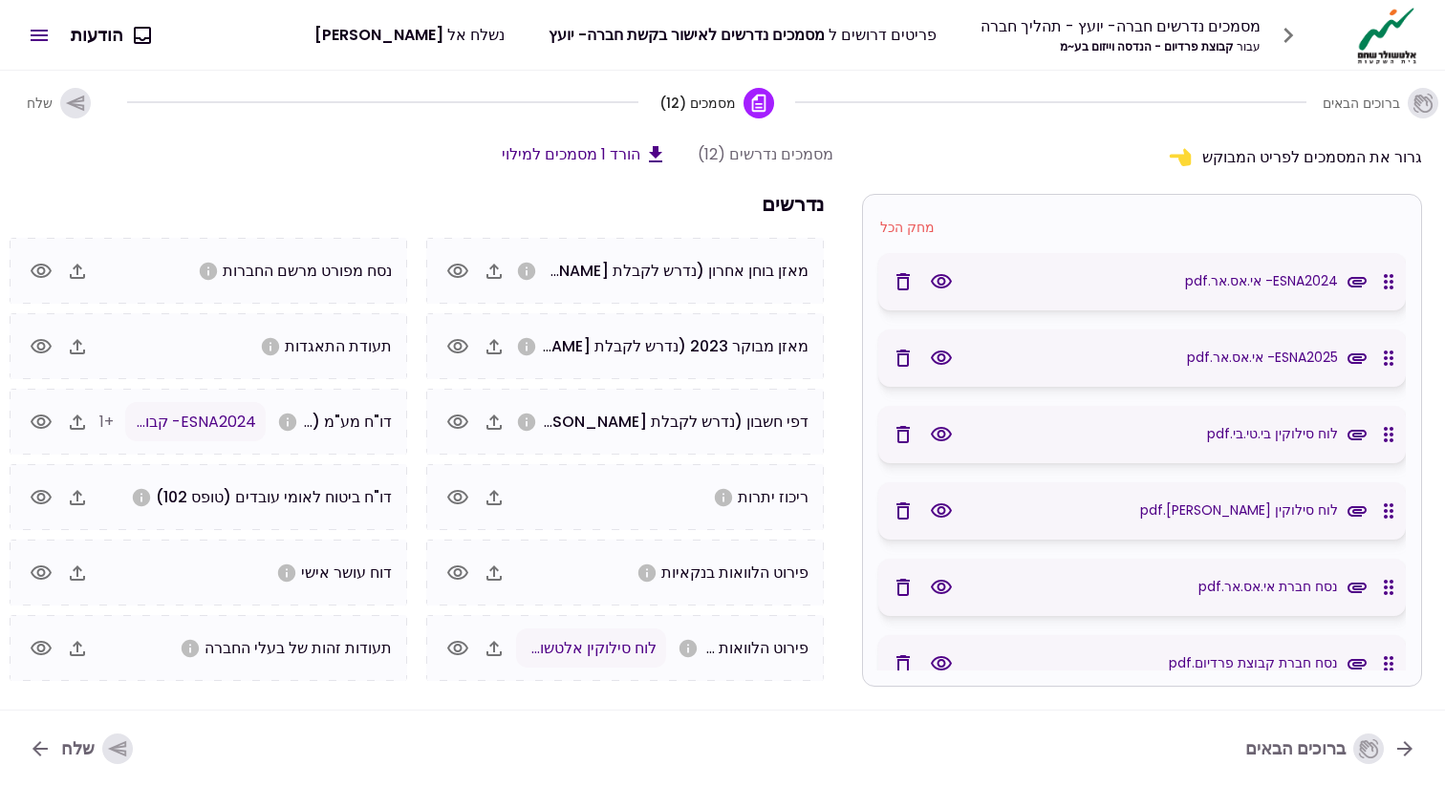
click at [941, 503] on icon "button" at bounding box center [941, 510] width 21 height 14
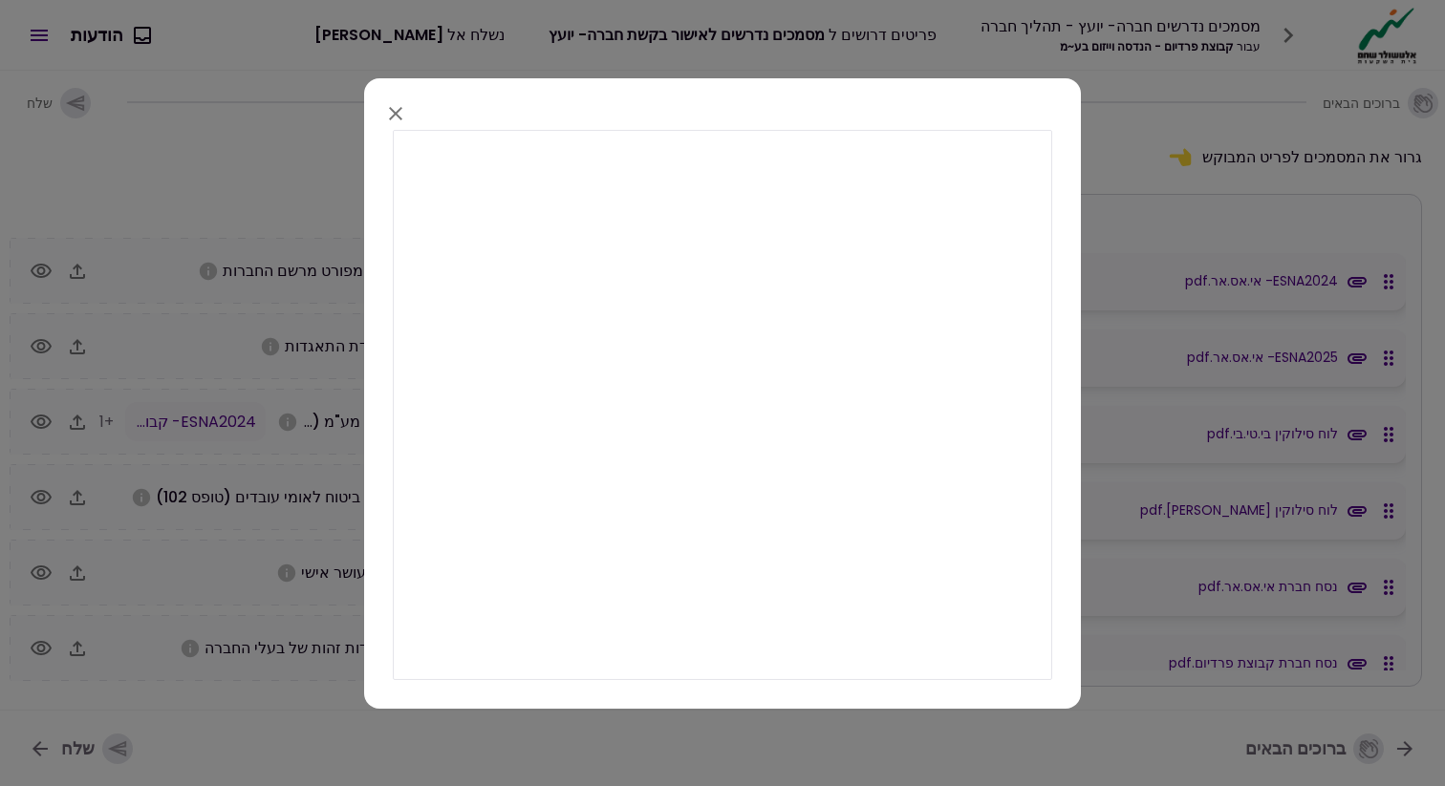
click at [392, 109] on icon "button" at bounding box center [395, 112] width 13 height 13
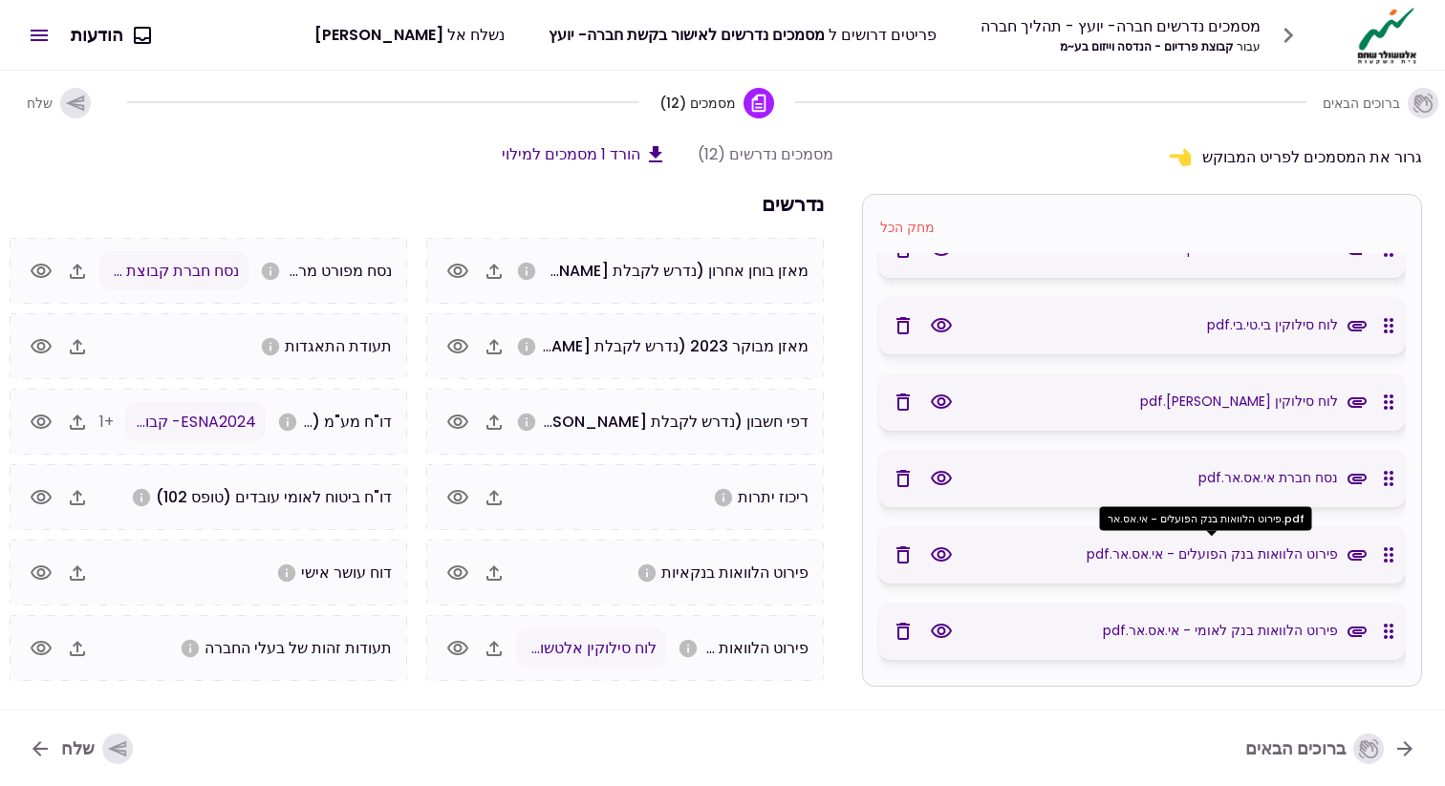
scroll to position [108, 0]
click at [949, 401] on icon "button" at bounding box center [941, 403] width 21 height 14
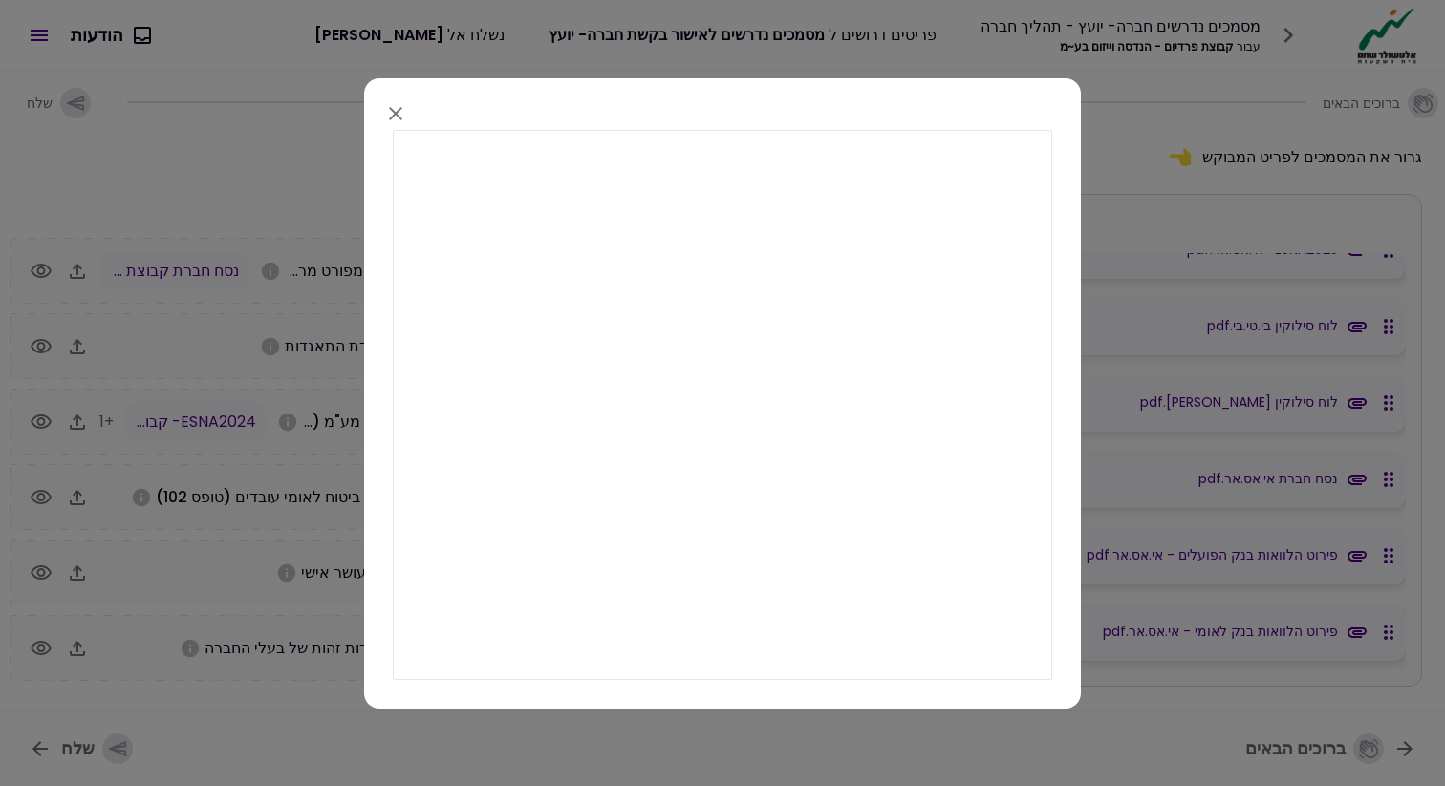
click at [397, 106] on icon "button" at bounding box center [395, 112] width 23 height 23
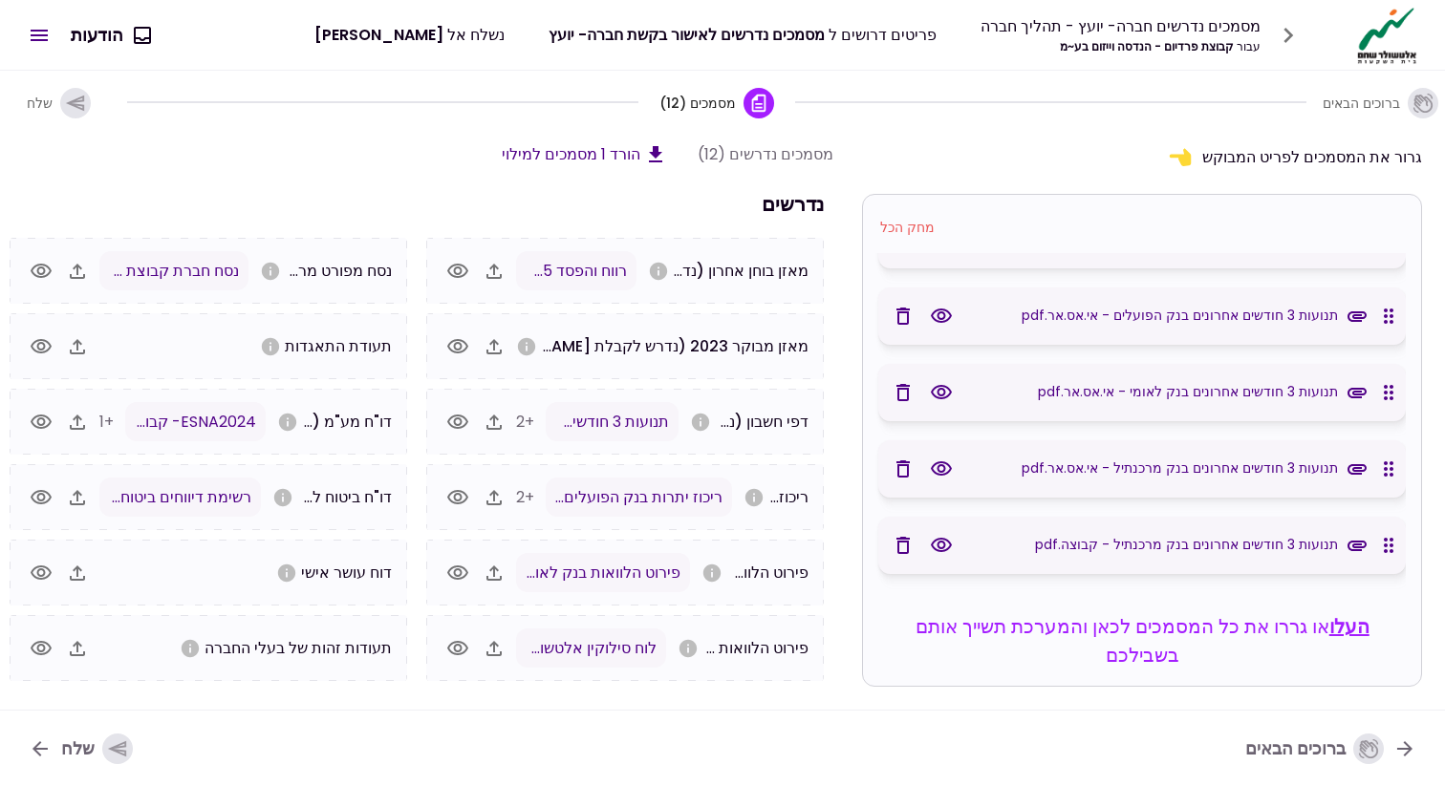
scroll to position [909, 0]
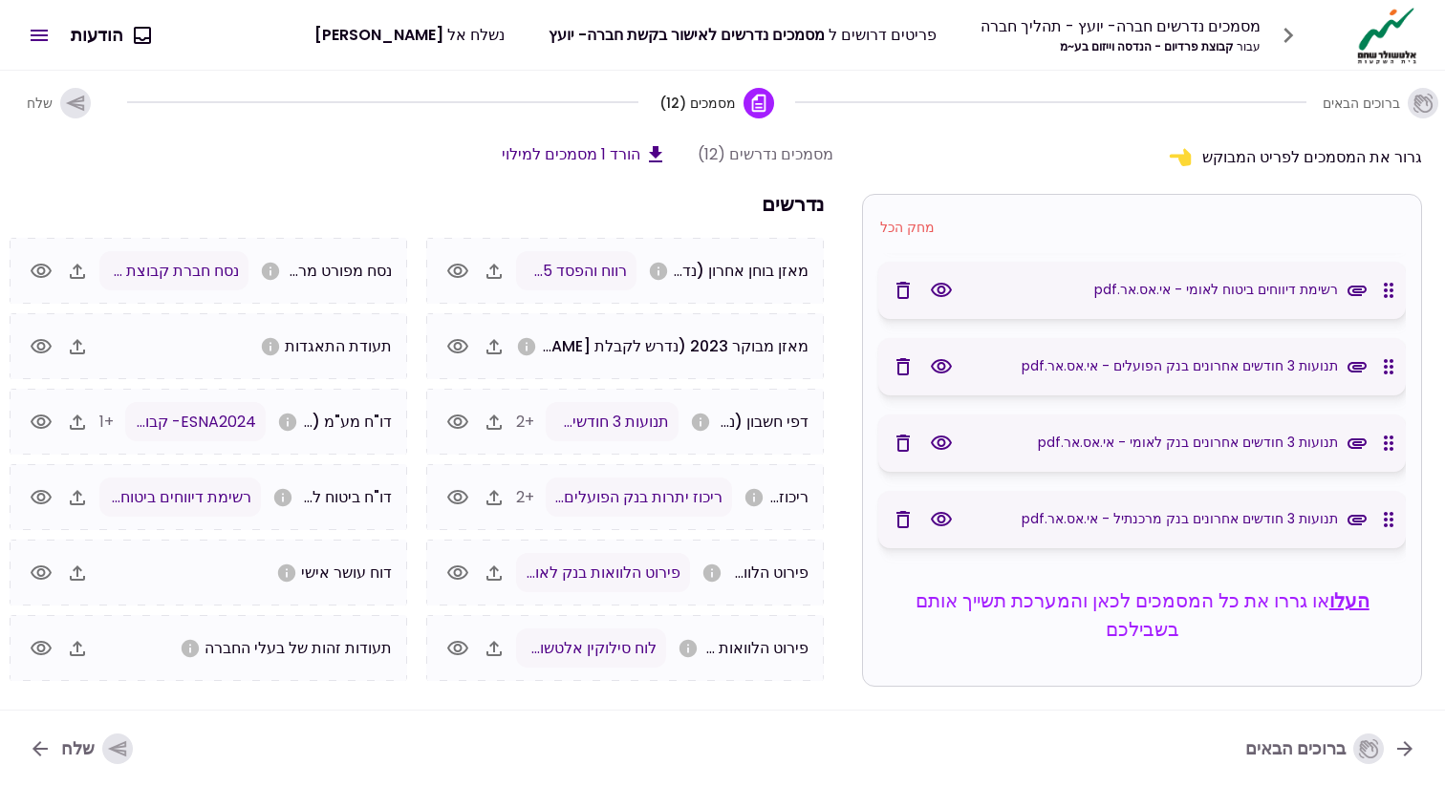
click at [910, 518] on icon "button" at bounding box center [902, 519] width 13 height 17
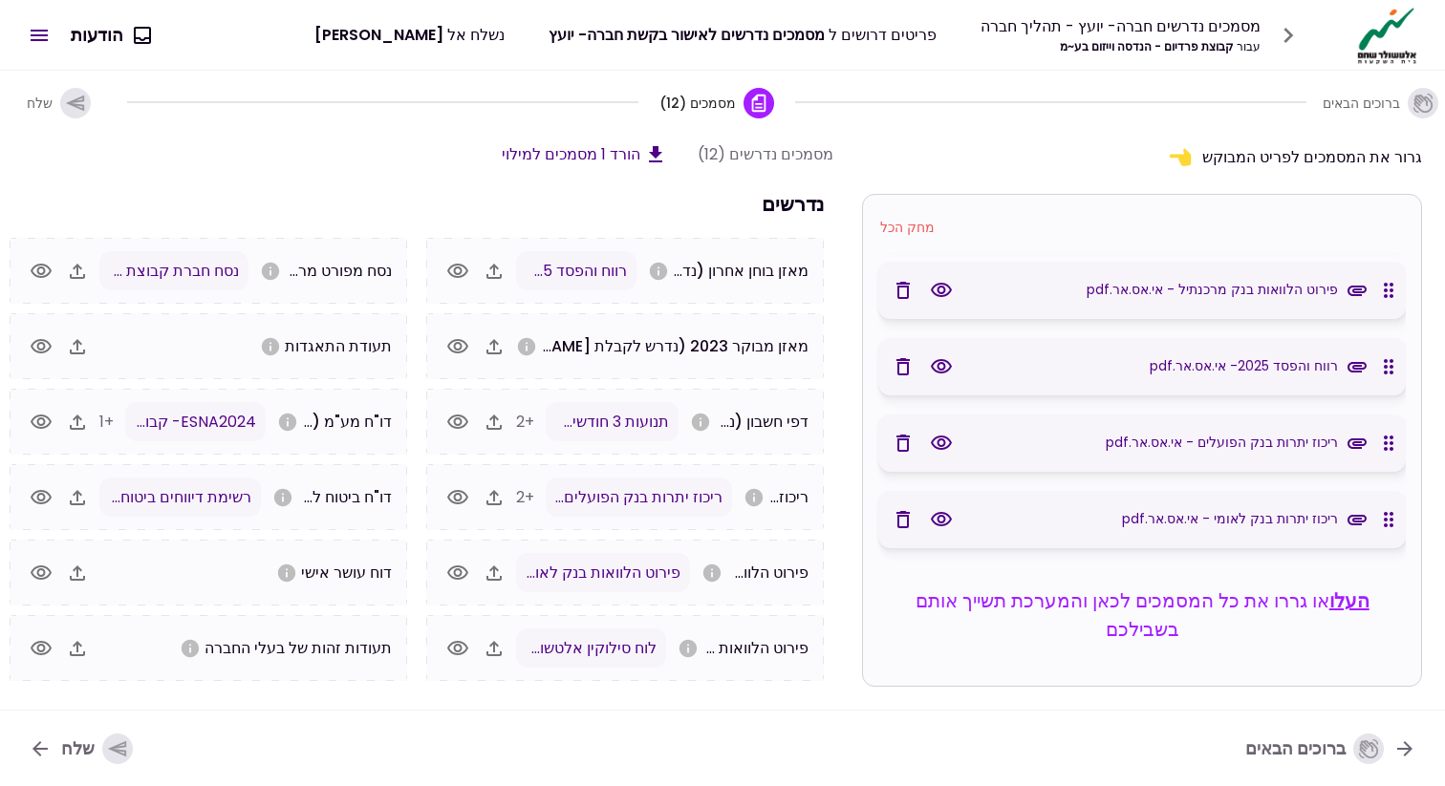
click at [910, 518] on icon "button" at bounding box center [902, 519] width 13 height 17
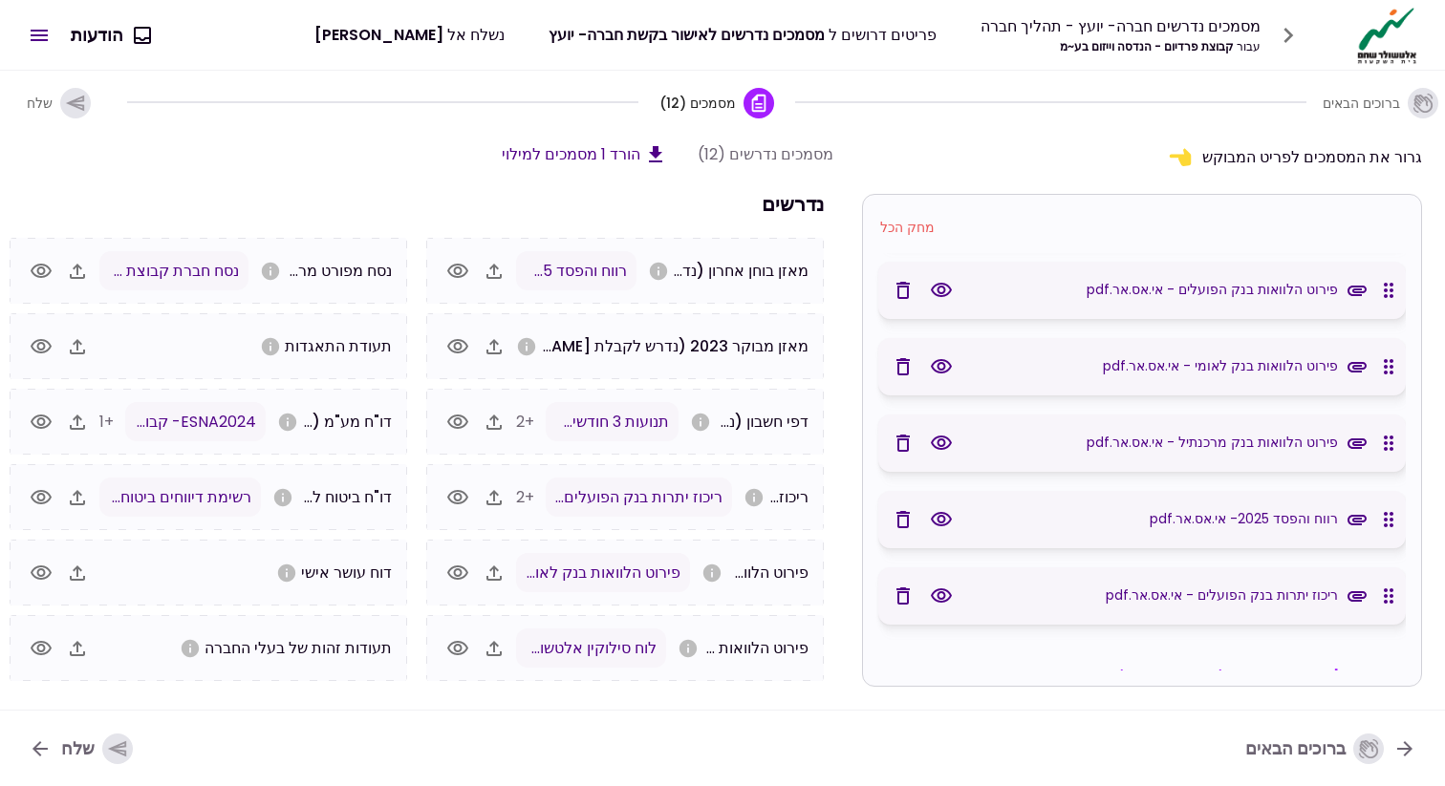
click at [910, 518] on icon "button" at bounding box center [902, 519] width 13 height 17
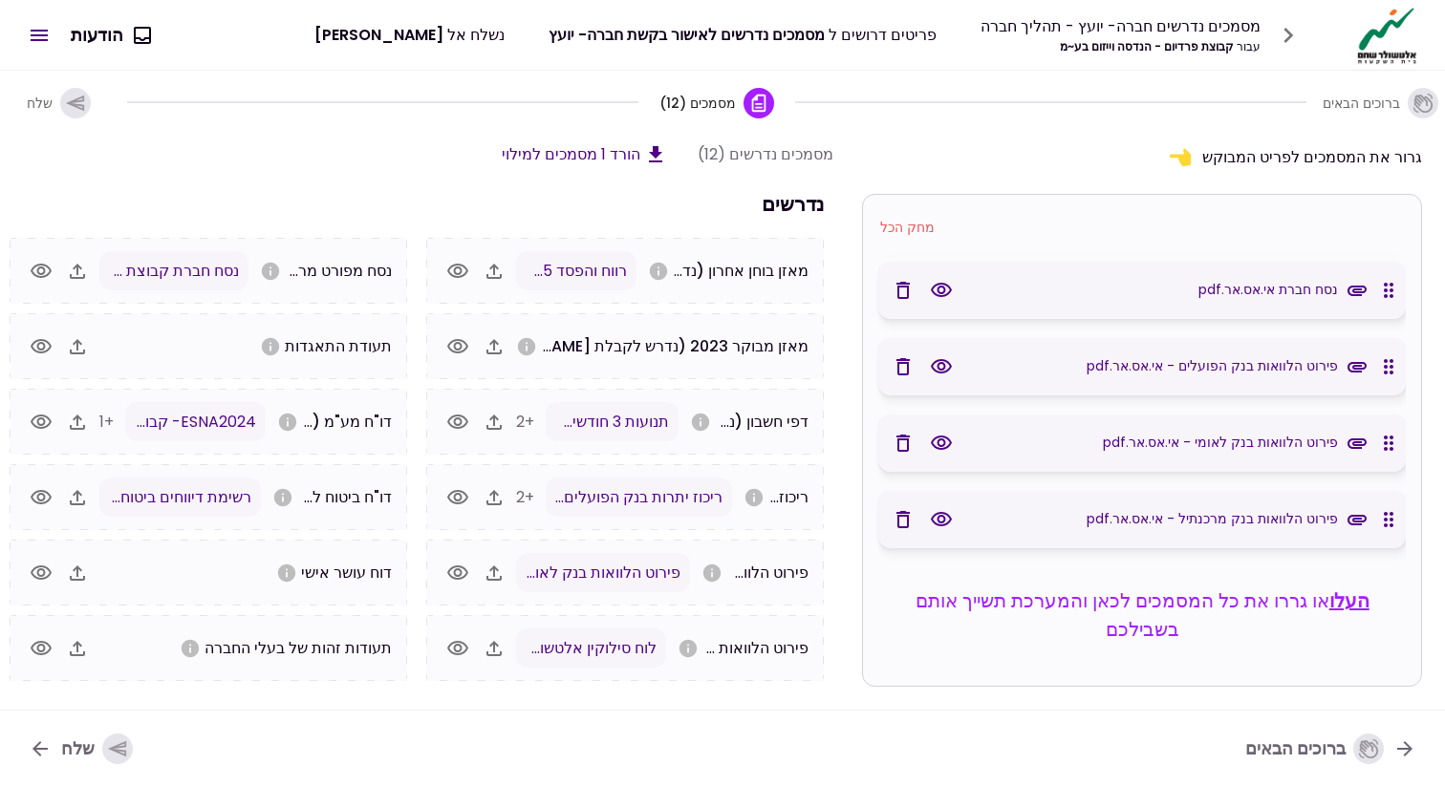
click at [910, 518] on icon "button" at bounding box center [902, 519] width 13 height 17
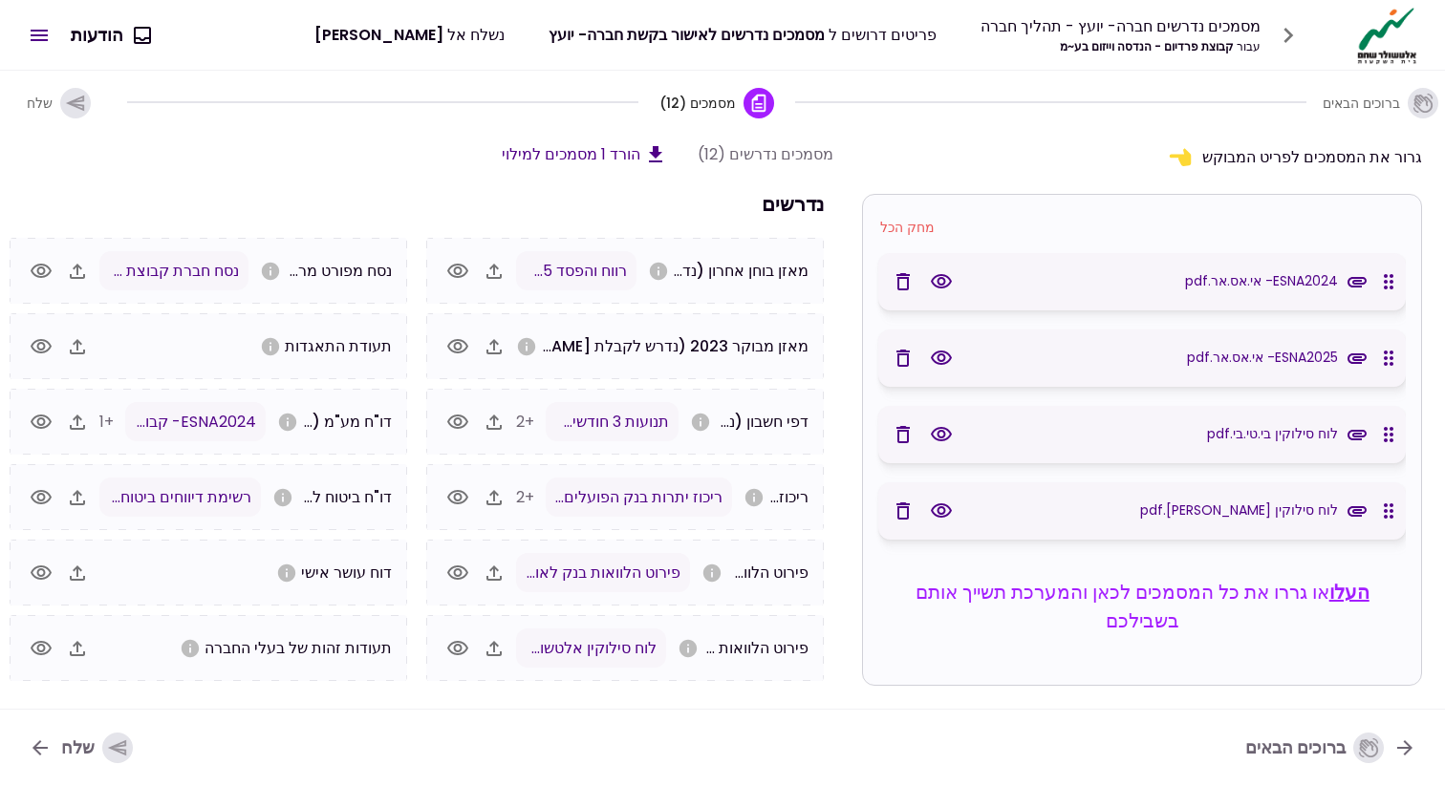
scroll to position [0, 0]
click at [910, 518] on icon "button" at bounding box center [902, 511] width 23 height 23
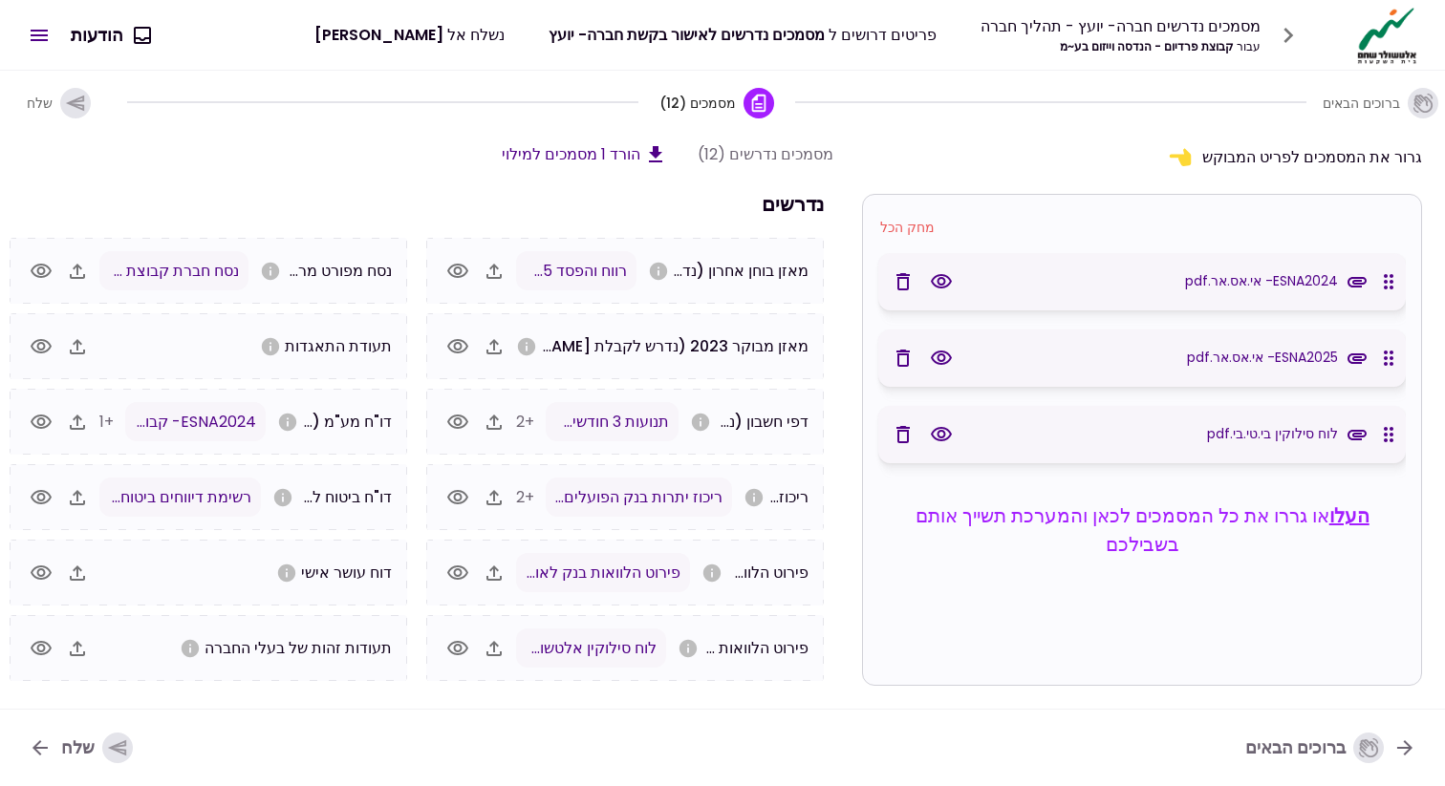
click at [903, 431] on icon "button" at bounding box center [902, 434] width 23 height 23
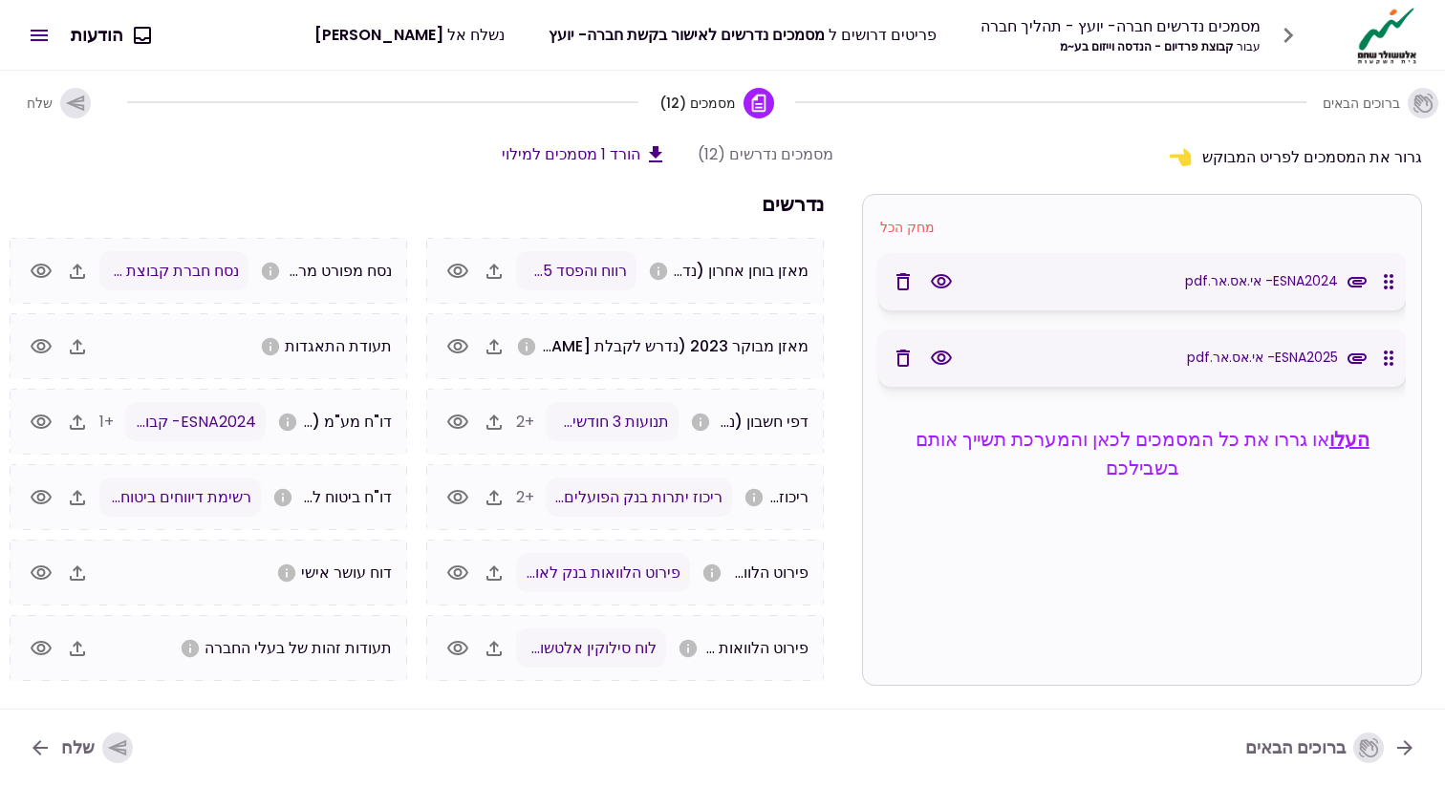
click at [903, 355] on icon "button" at bounding box center [902, 358] width 23 height 23
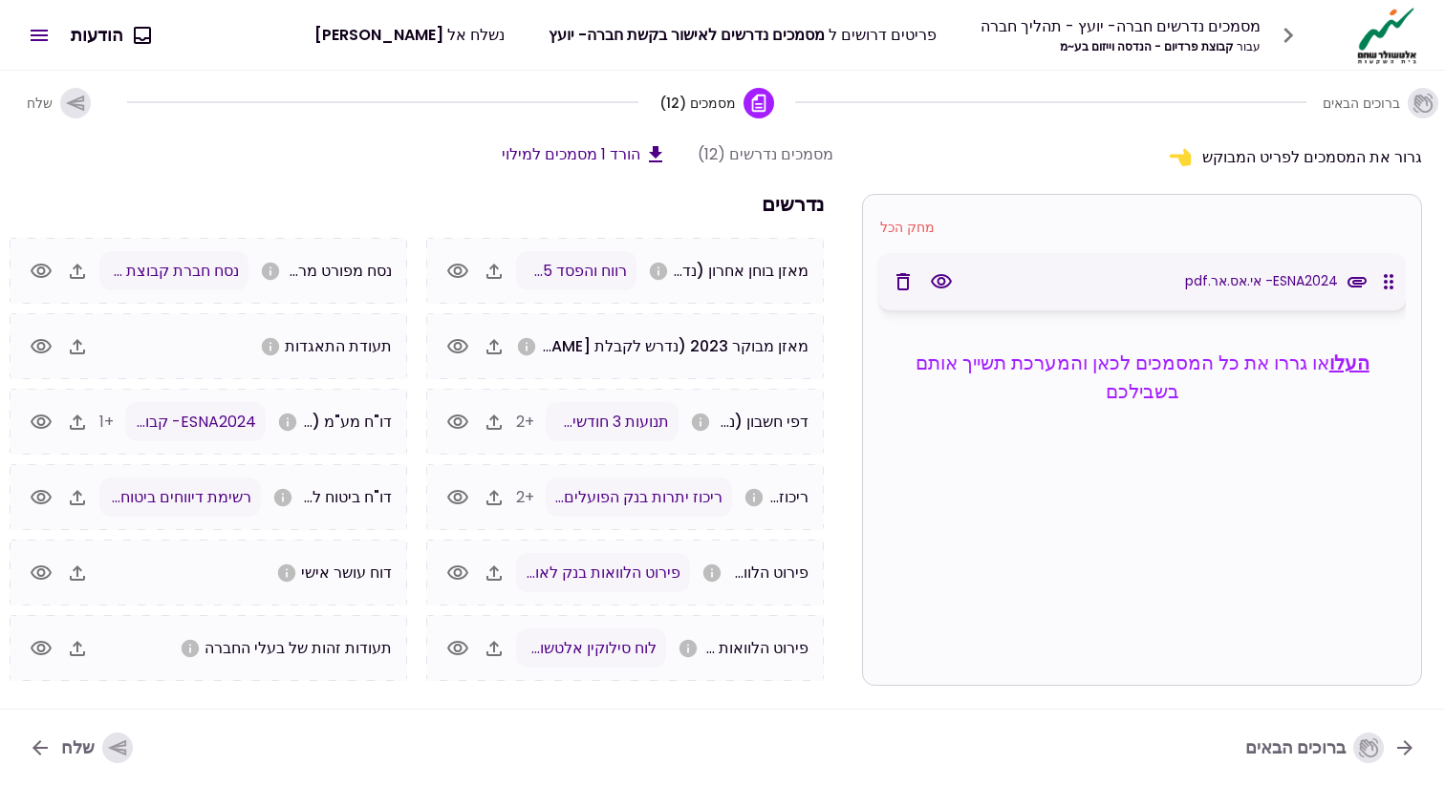
click at [896, 286] on icon "button" at bounding box center [902, 281] width 23 height 23
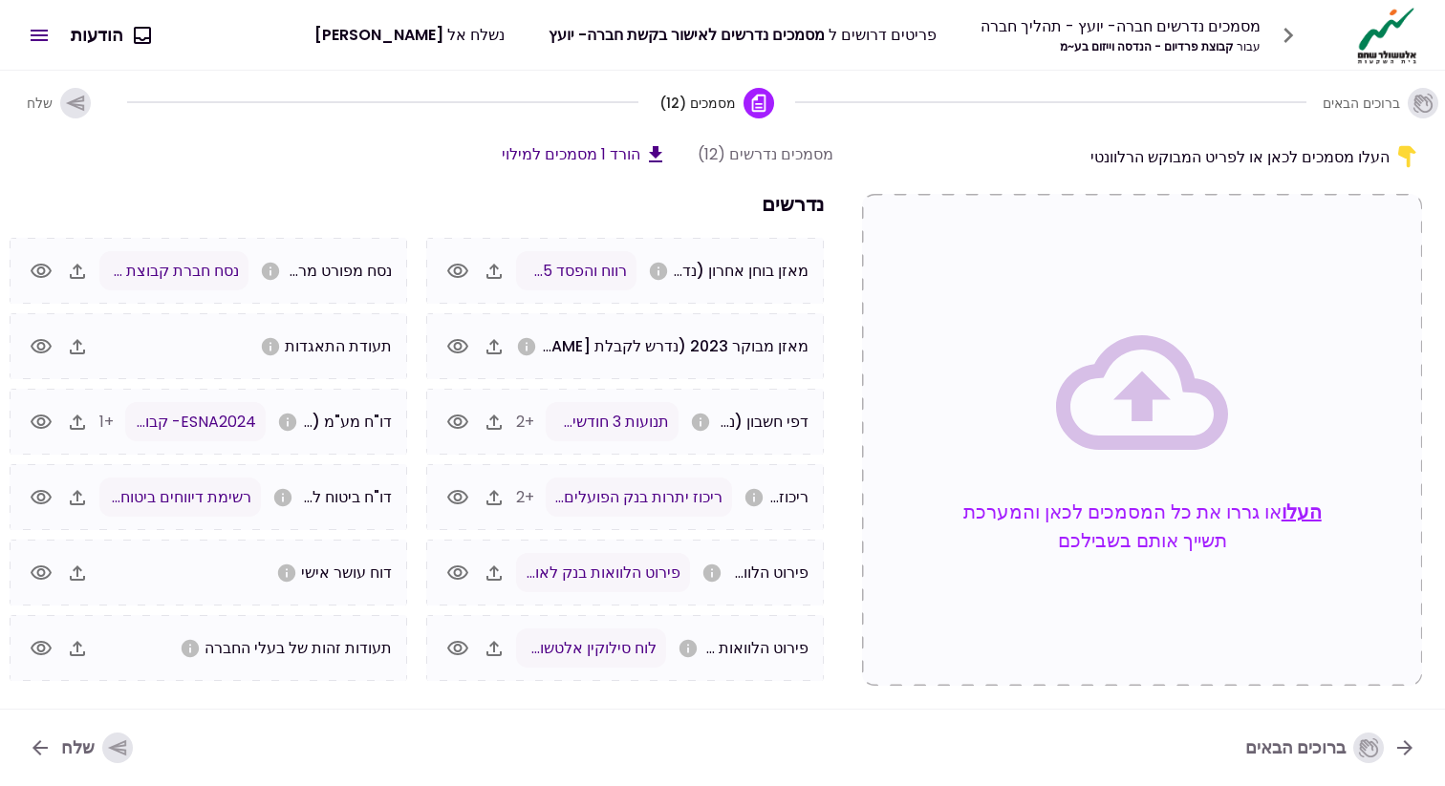
click at [100, 741] on div "שלח" at bounding box center [97, 748] width 72 height 31
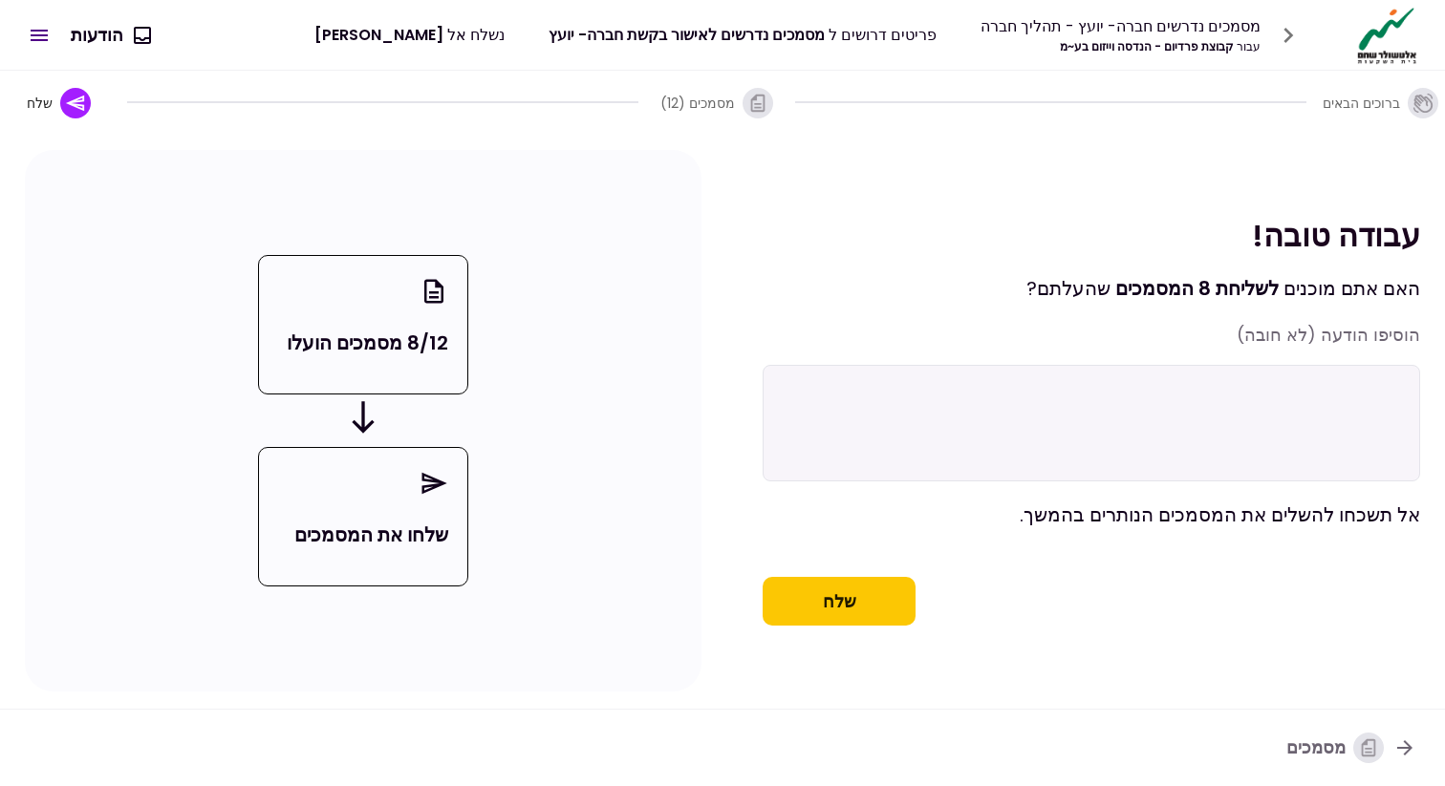
click at [825, 613] on button "שלח" at bounding box center [838, 602] width 153 height 50
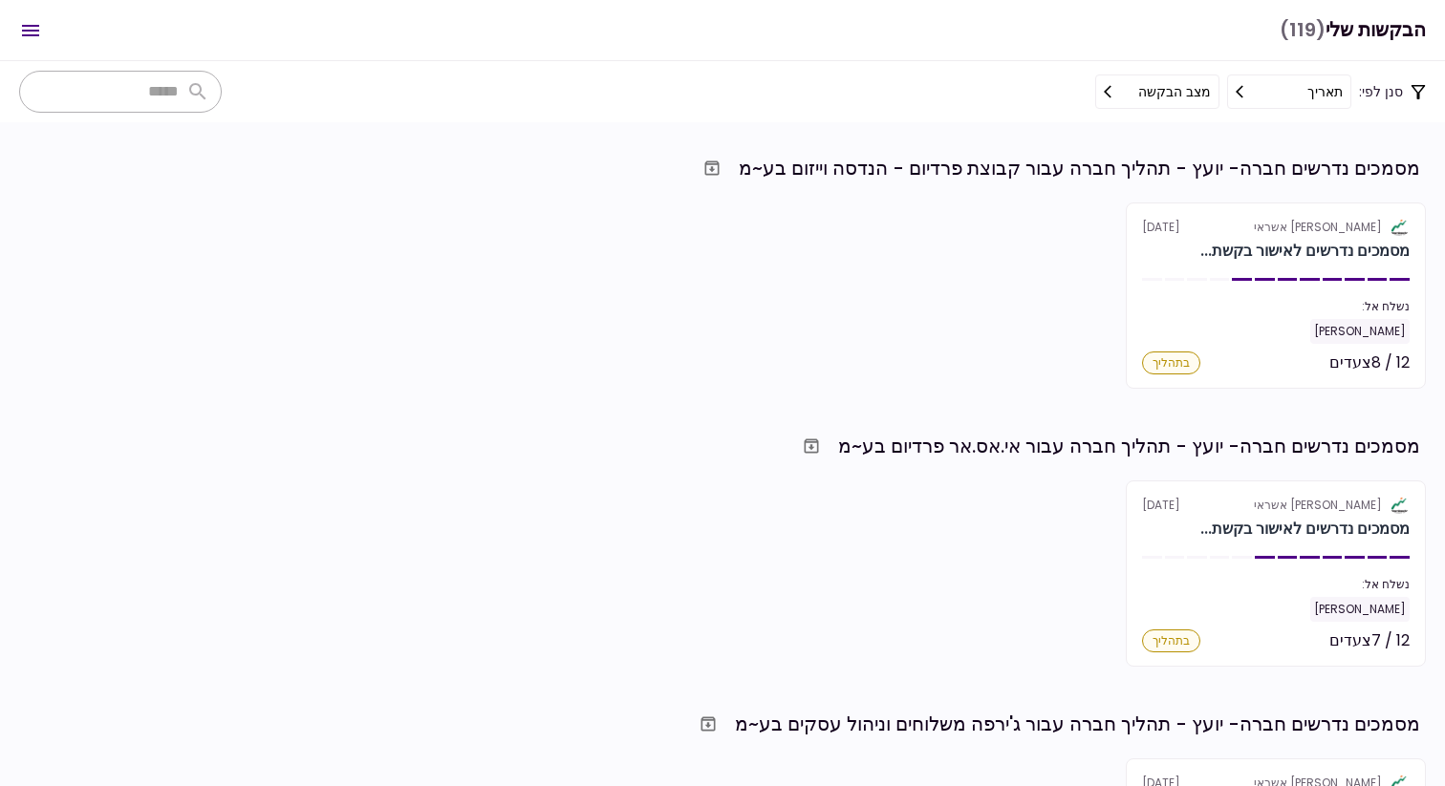
click at [694, 245] on div "אלטשולר שחם אשראי [DATE] מסמכים נדרשים לאישור בקשת... נשלח אל: [PERSON_NAME] 12…" at bounding box center [722, 296] width 1406 height 186
